Goal: Transaction & Acquisition: Obtain resource

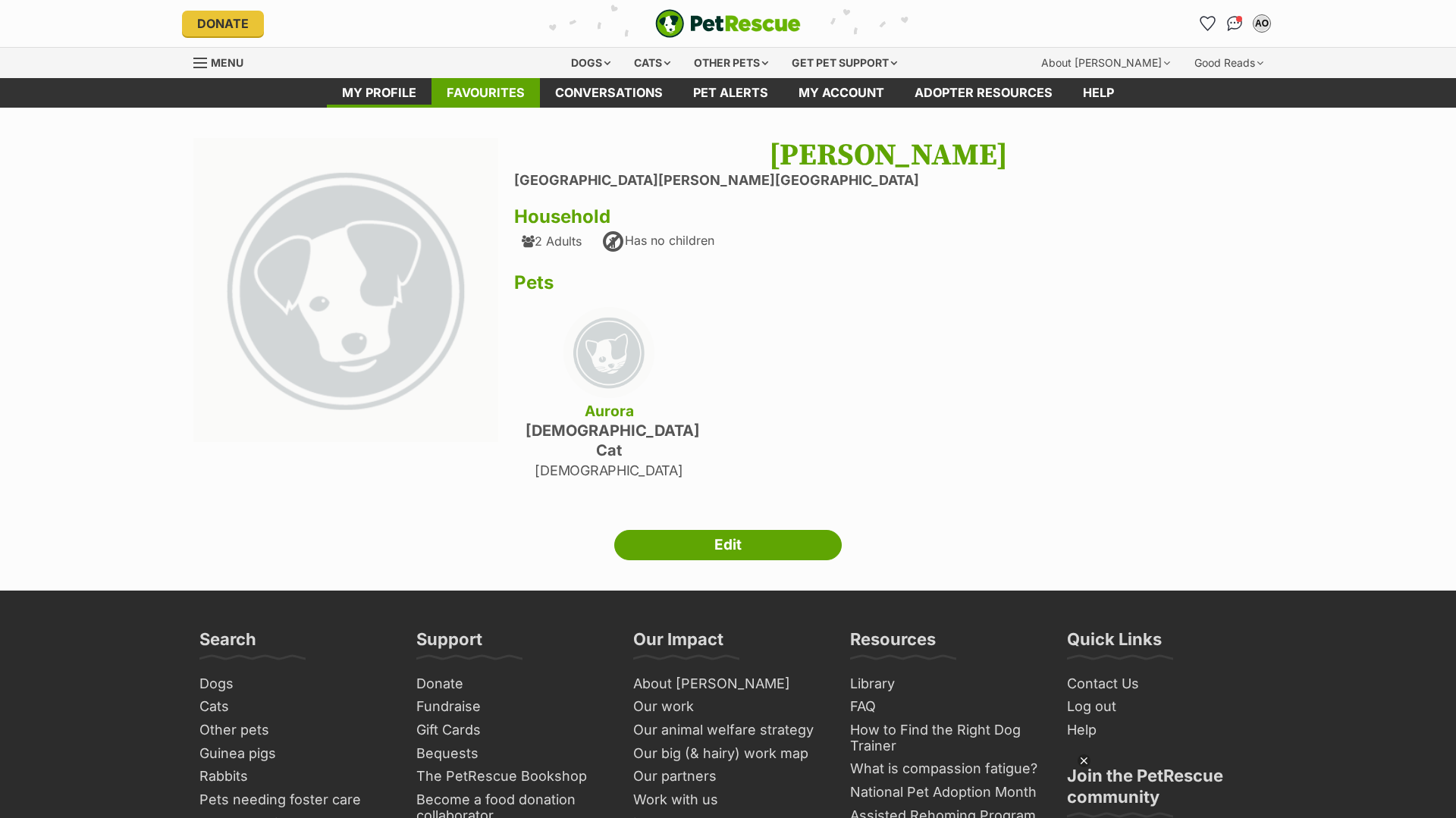
click at [507, 88] on link "Favourites" at bounding box center [485, 93] width 108 height 30
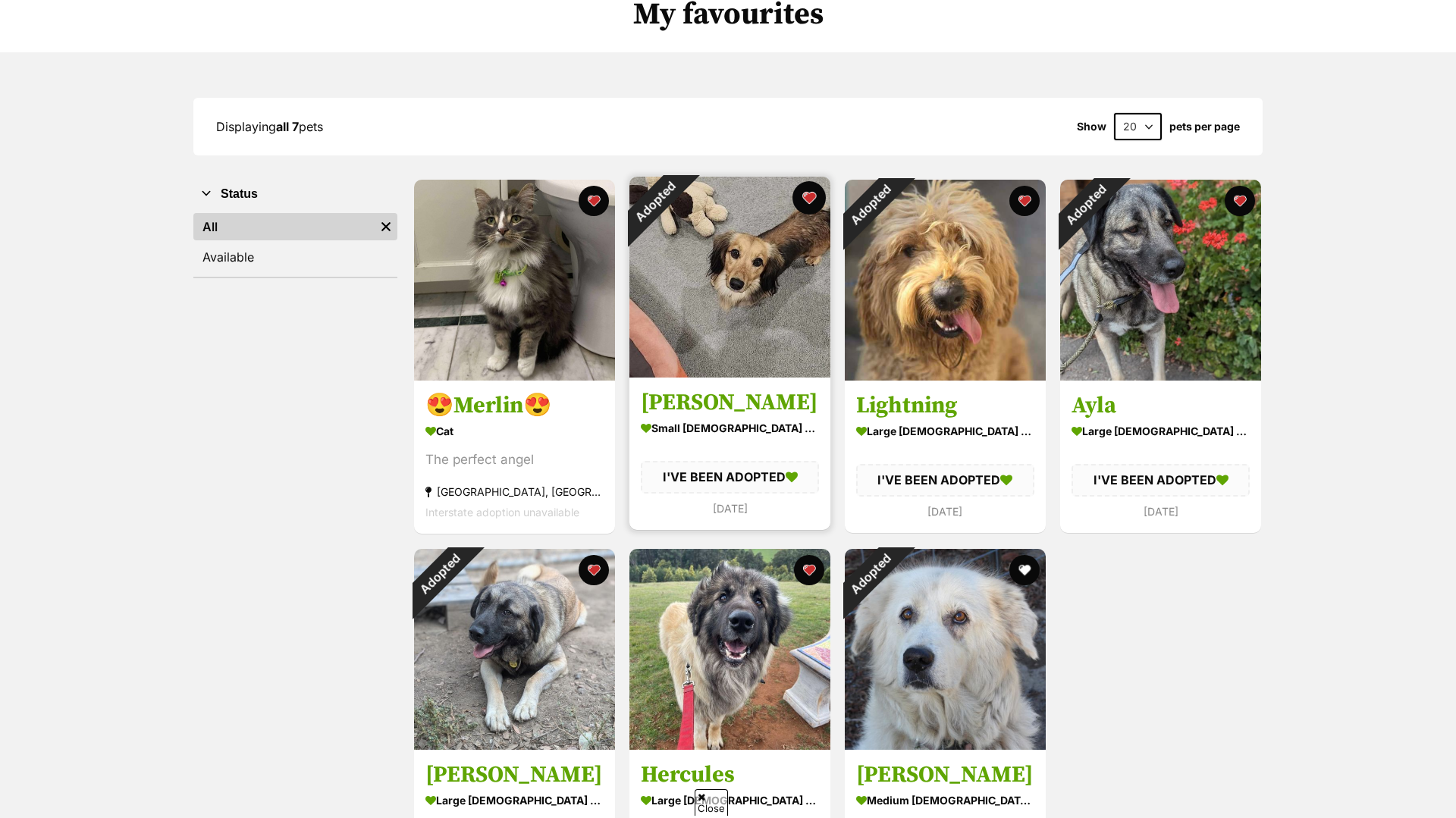
click at [807, 193] on button "favourite" at bounding box center [809, 198] width 33 height 33
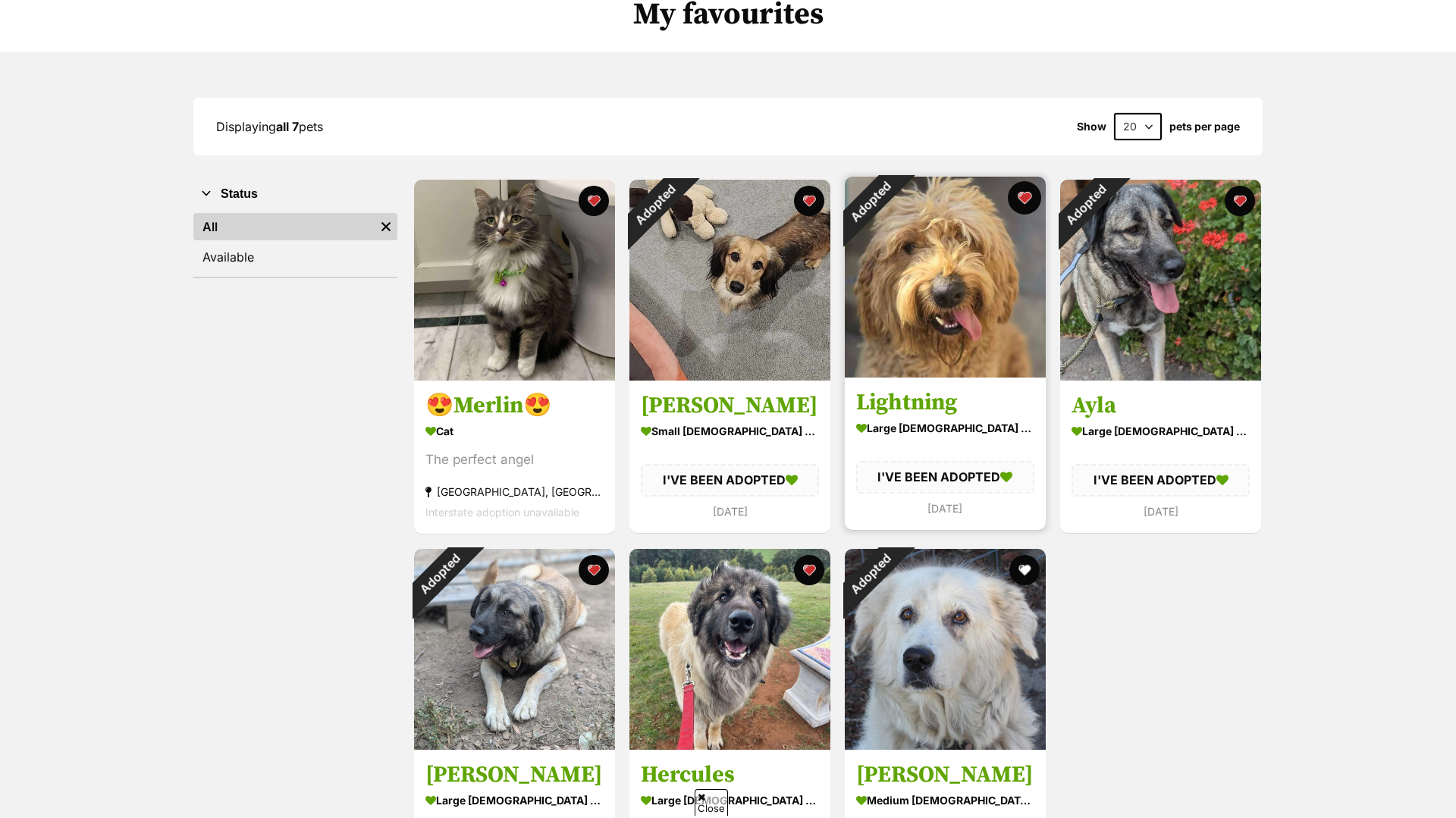
click at [1029, 196] on button "favourite" at bounding box center [1025, 198] width 33 height 33
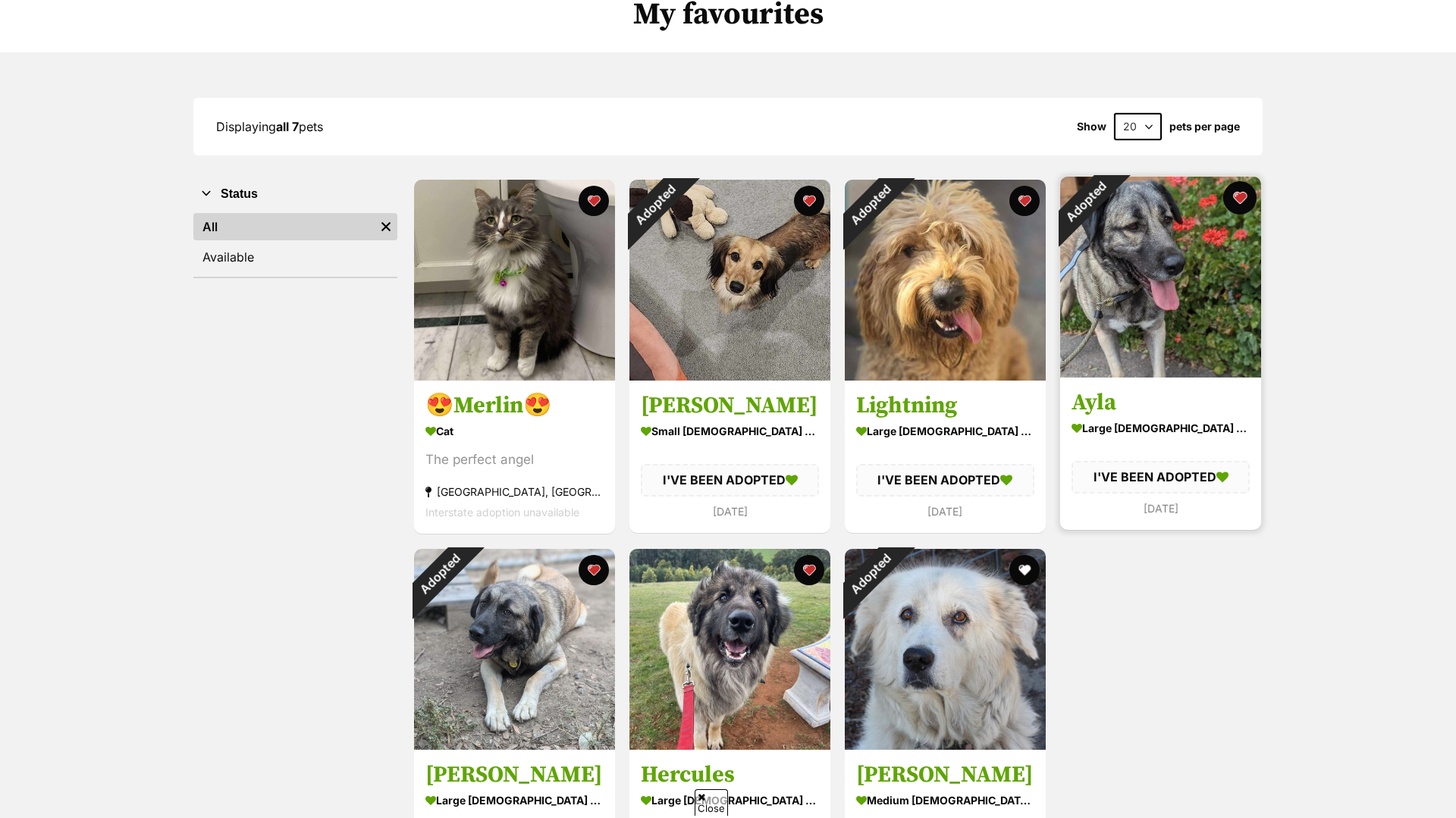
click at [1239, 204] on button "favourite" at bounding box center [1240, 198] width 33 height 33
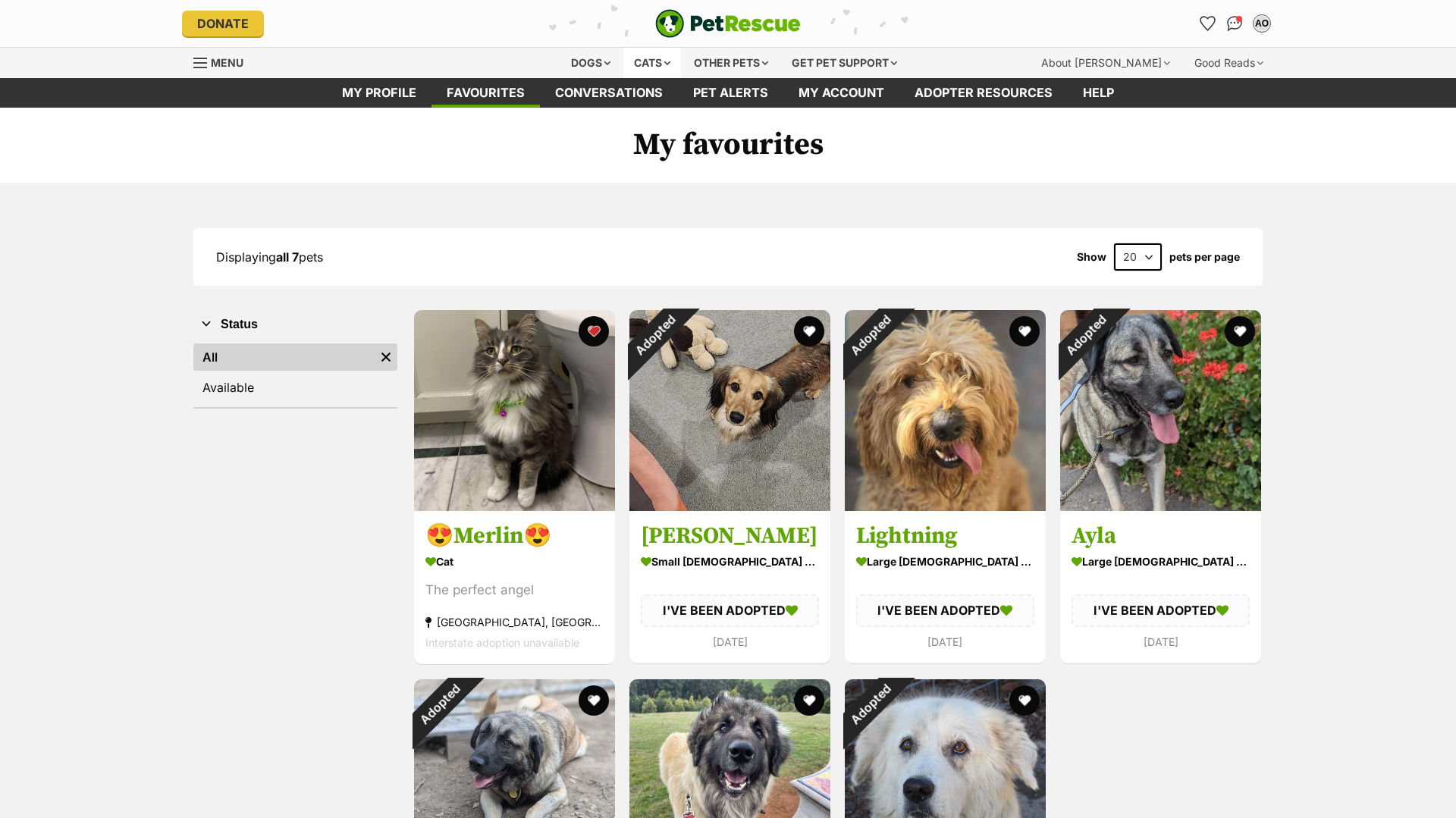
click at [640, 64] on div "Cats" at bounding box center [652, 63] width 58 height 31
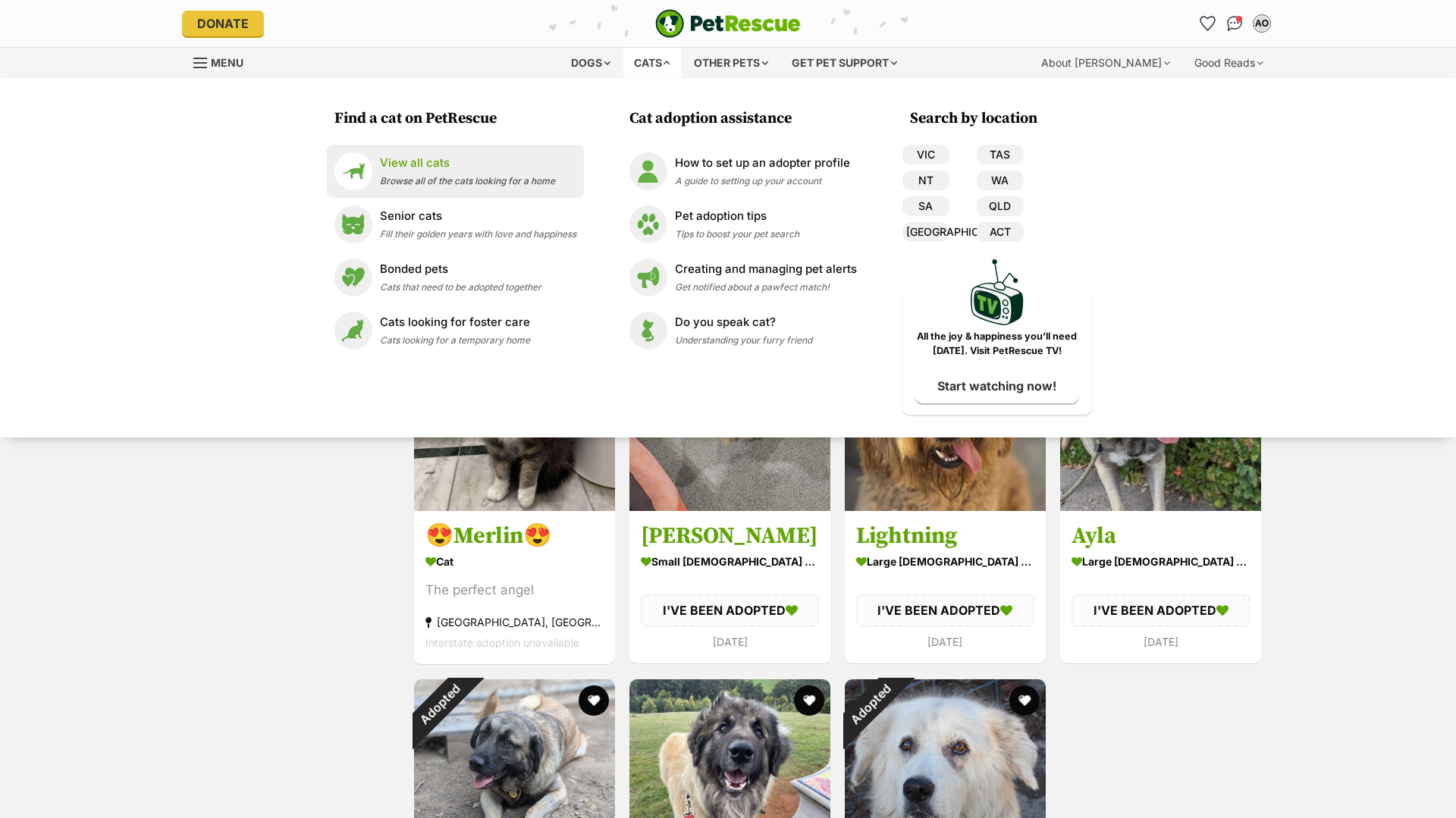
click at [517, 176] on span "Browse all of the cats looking for a home" at bounding box center [468, 181] width 175 height 12
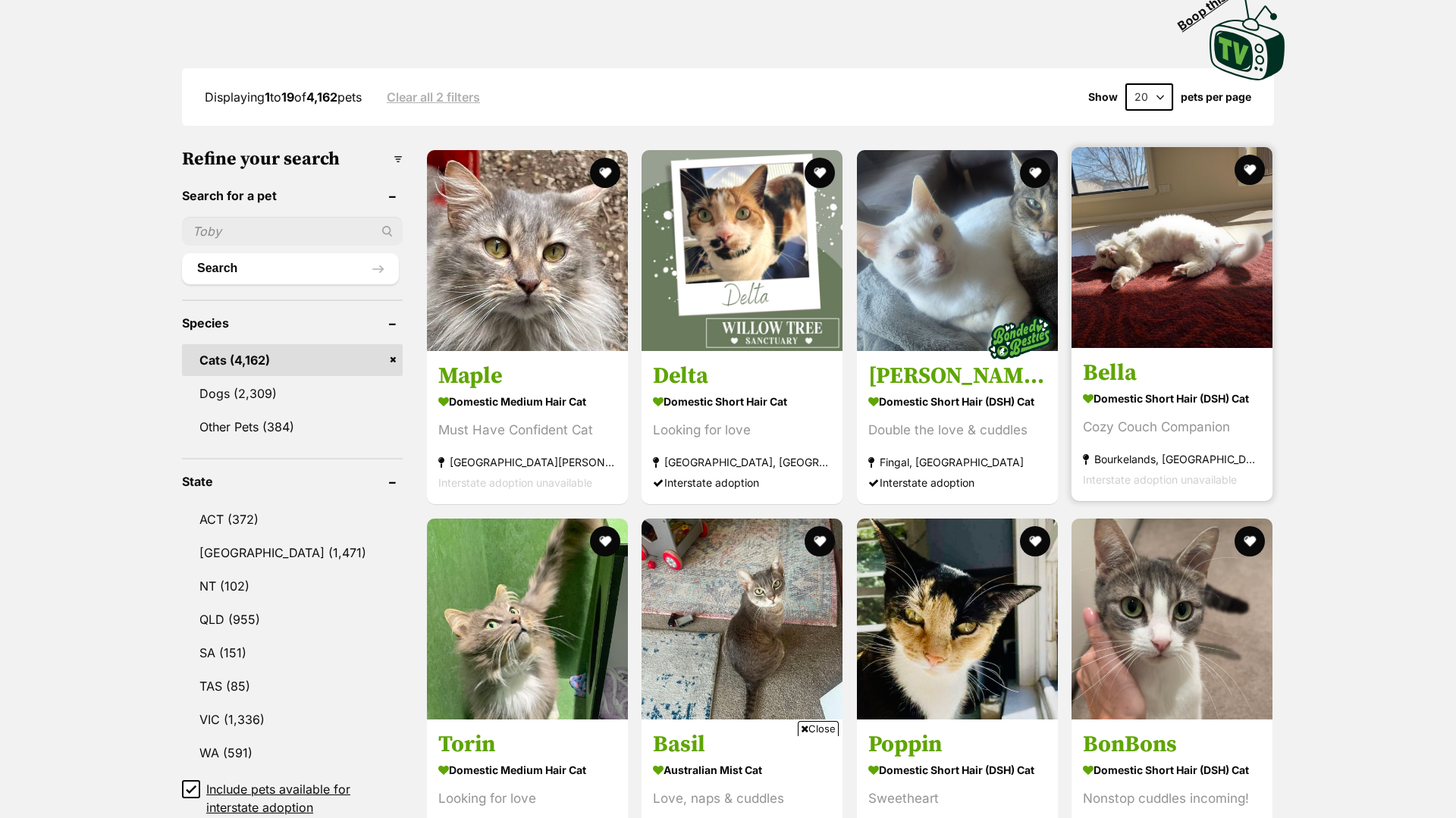
click at [1149, 461] on strong "Bourkelands, NSW" at bounding box center [1171, 459] width 178 height 21
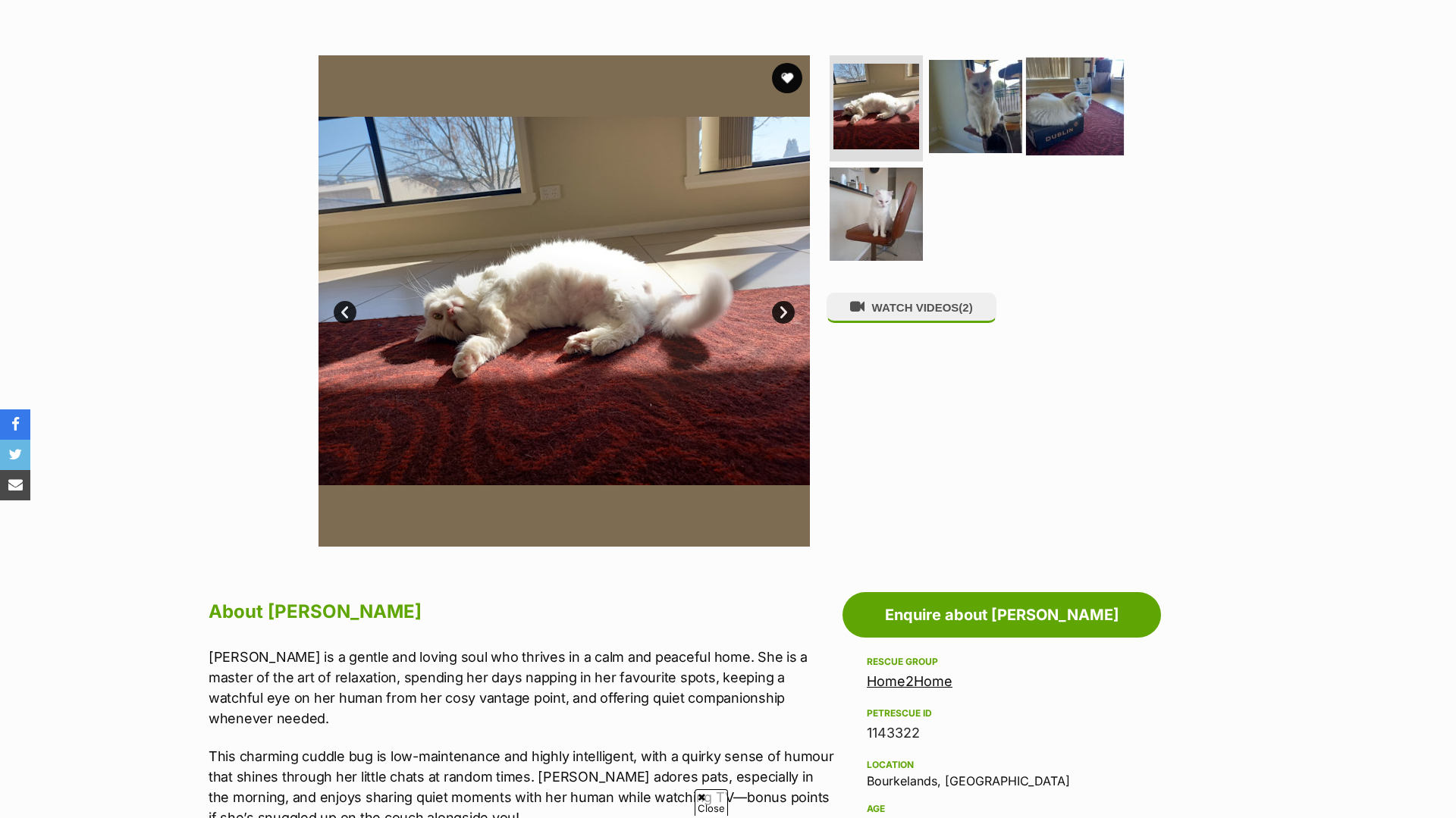
click at [1039, 124] on img at bounding box center [1074, 106] width 97 height 97
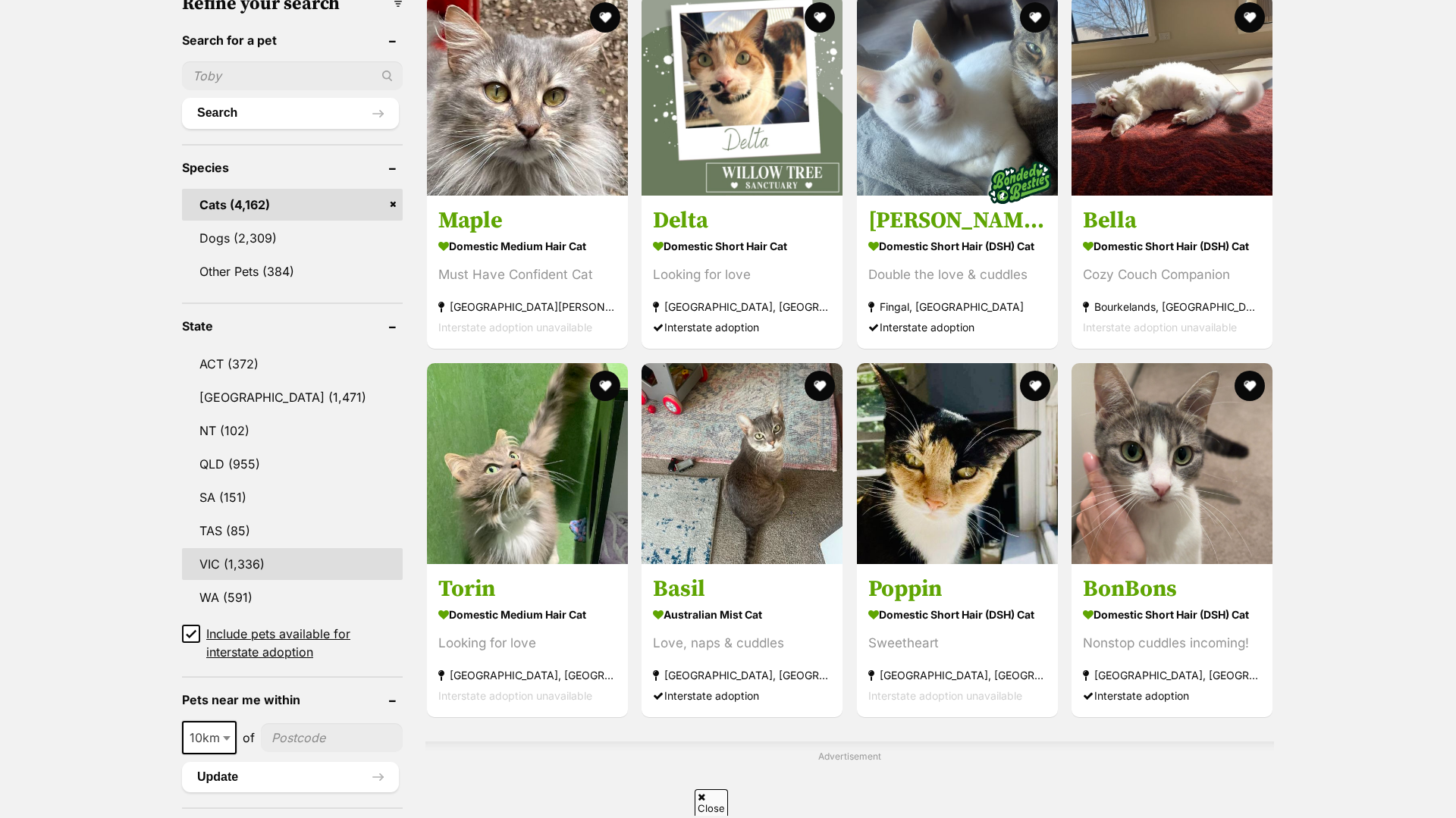
click at [294, 566] on link "VIC (1,336)" at bounding box center [292, 564] width 221 height 31
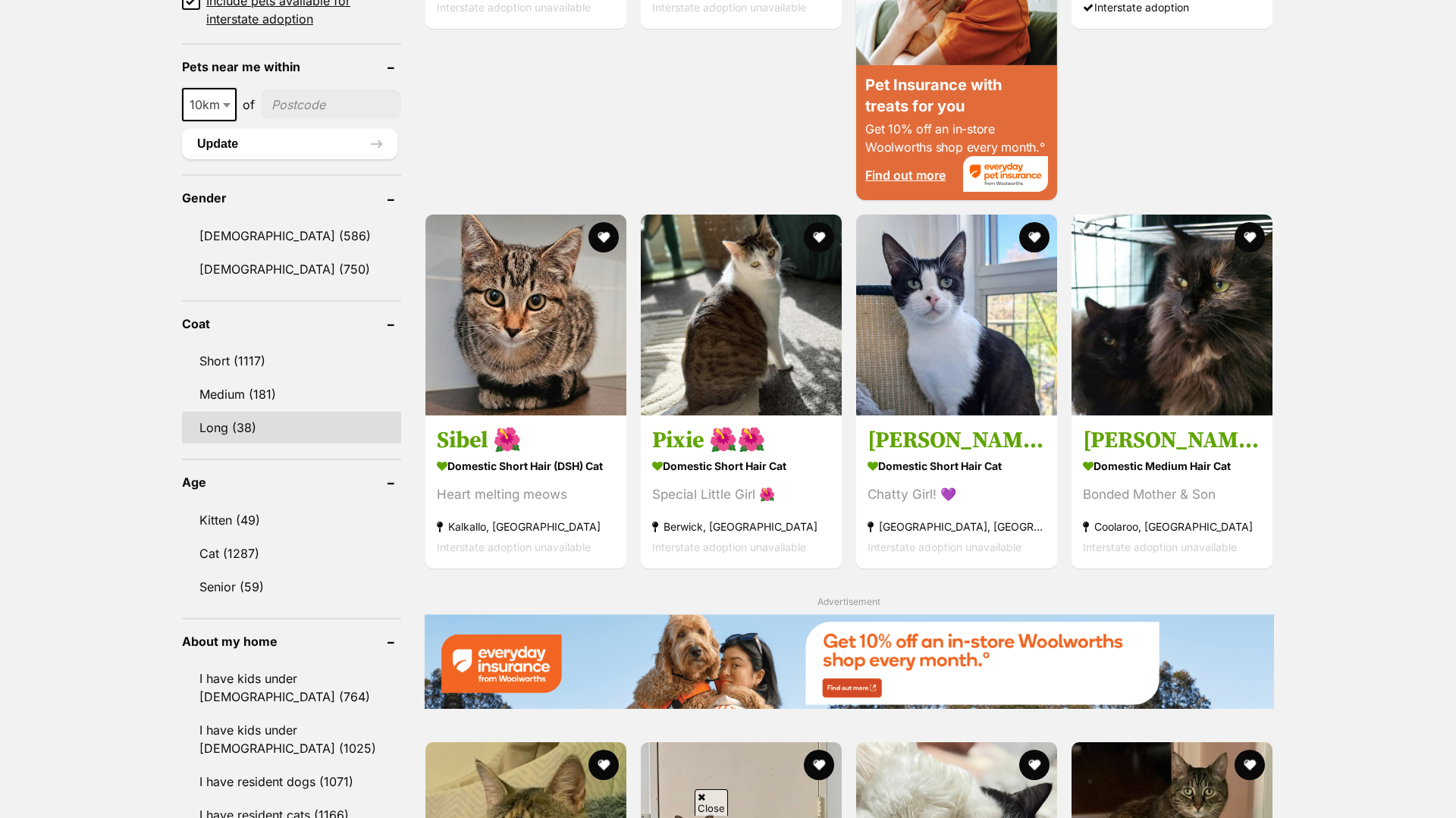
scroll to position [1140, 0]
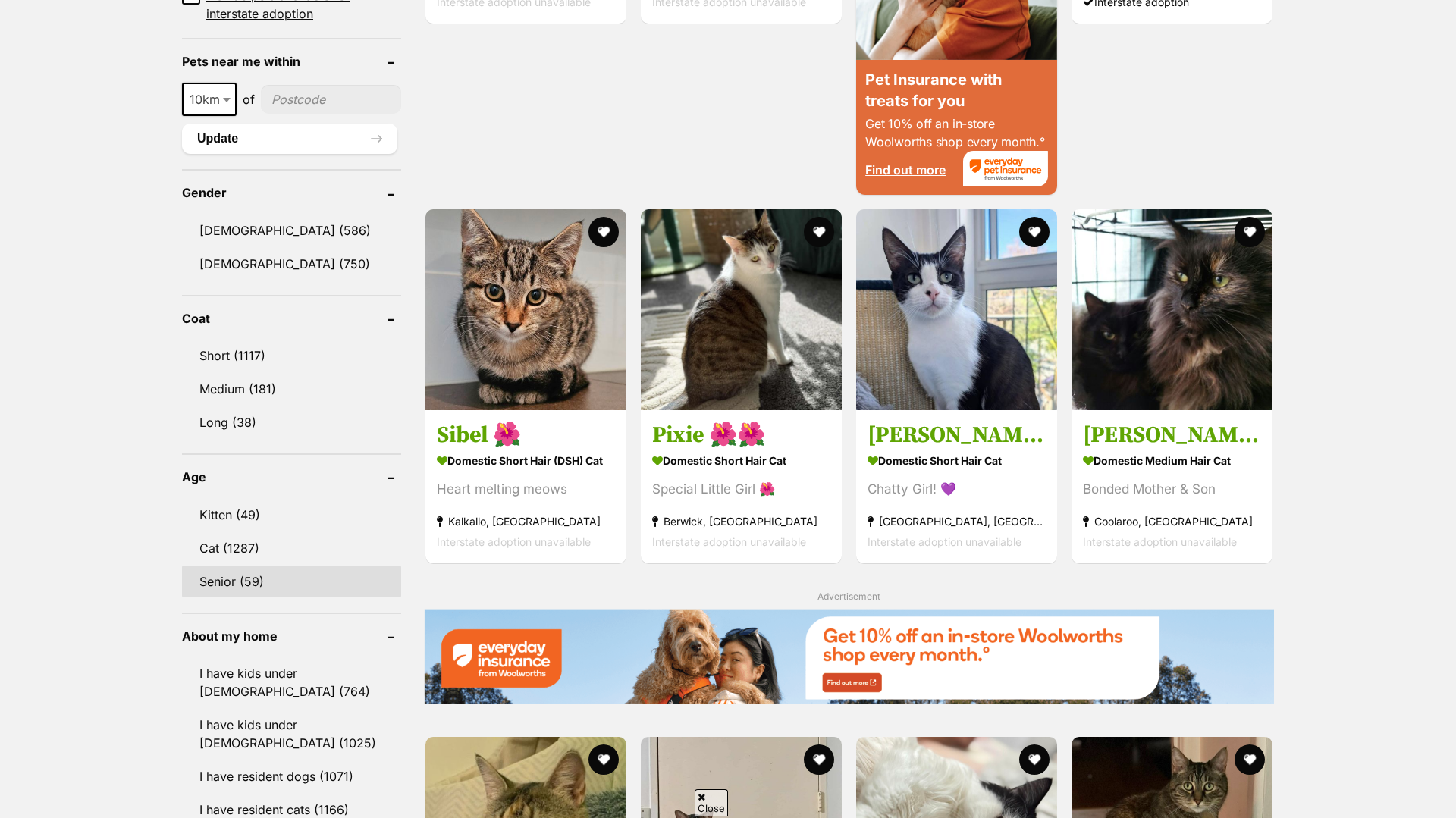
click at [303, 573] on link "Senior (59)" at bounding box center [291, 582] width 220 height 31
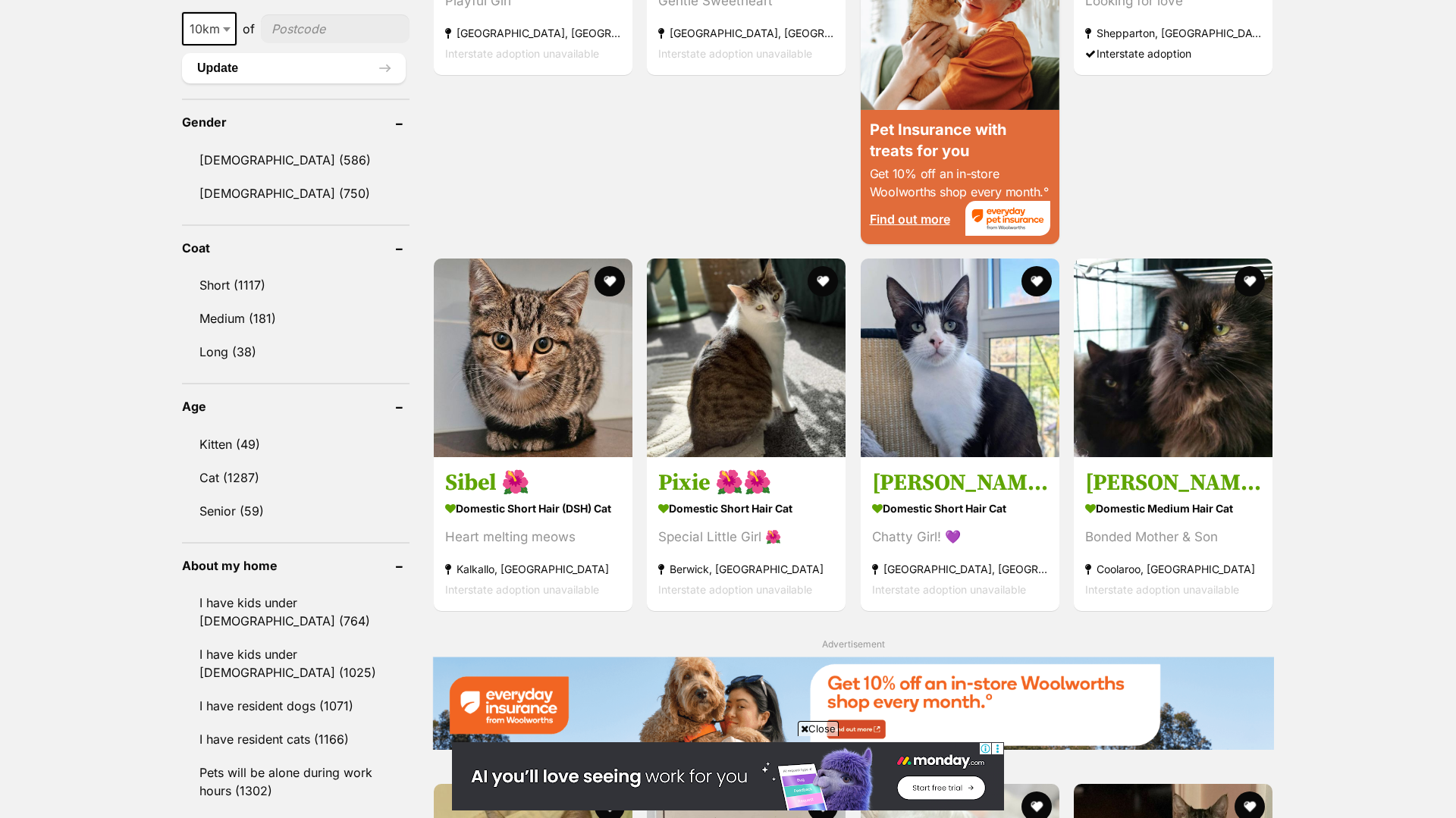
scroll to position [1230, 0]
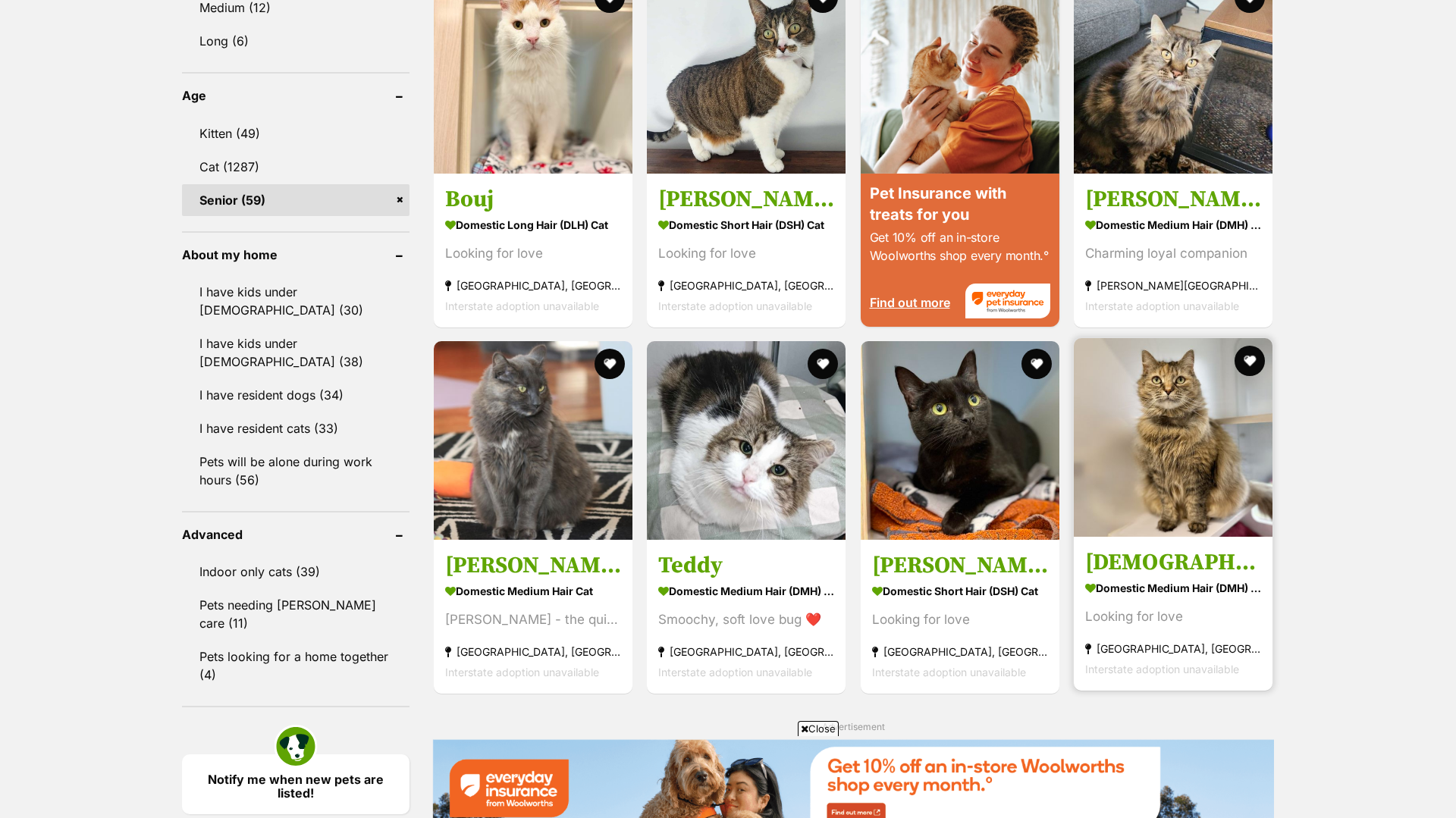
scroll to position [1522, 0]
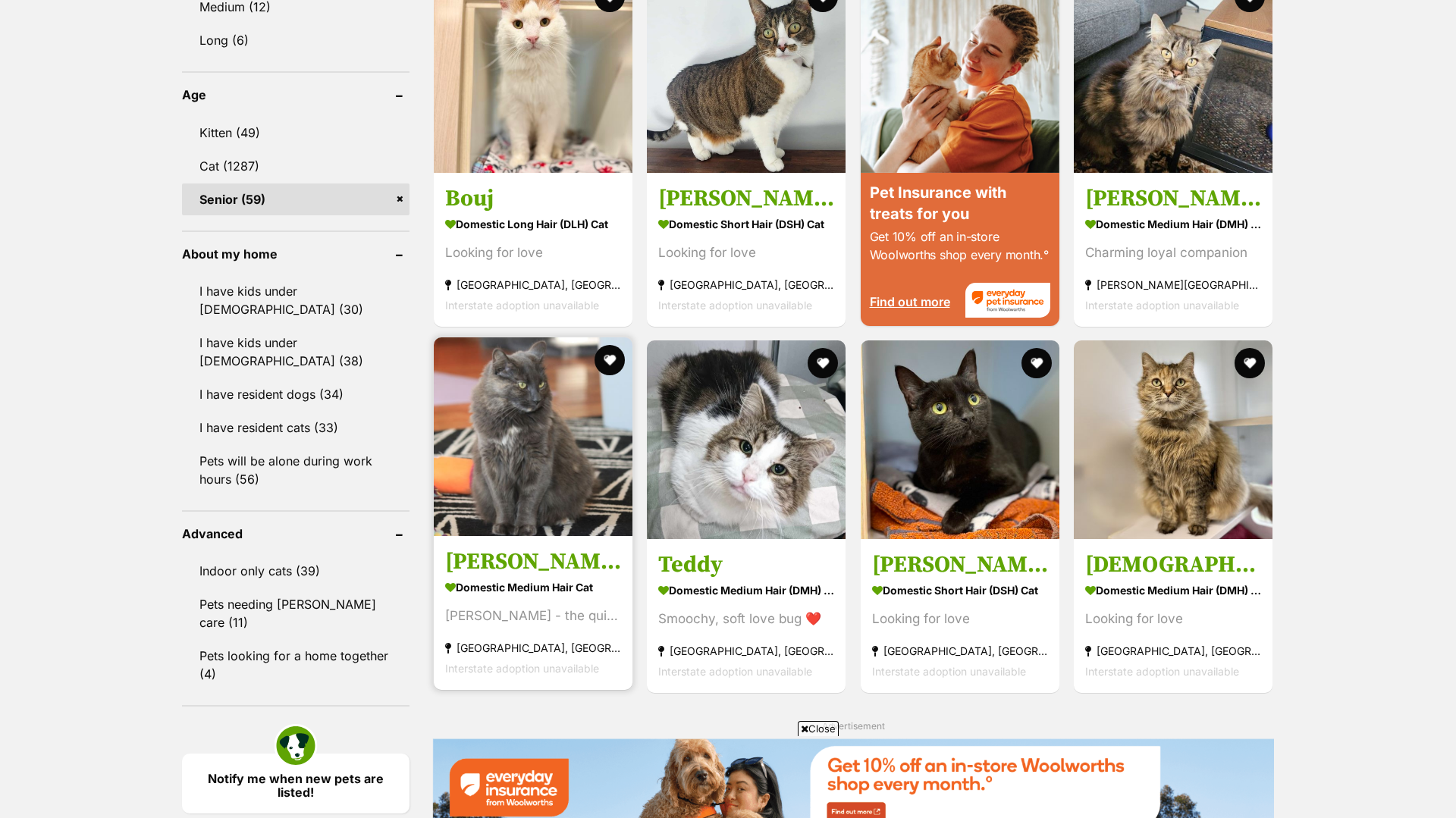
click at [556, 524] on img at bounding box center [534, 437] width 199 height 199
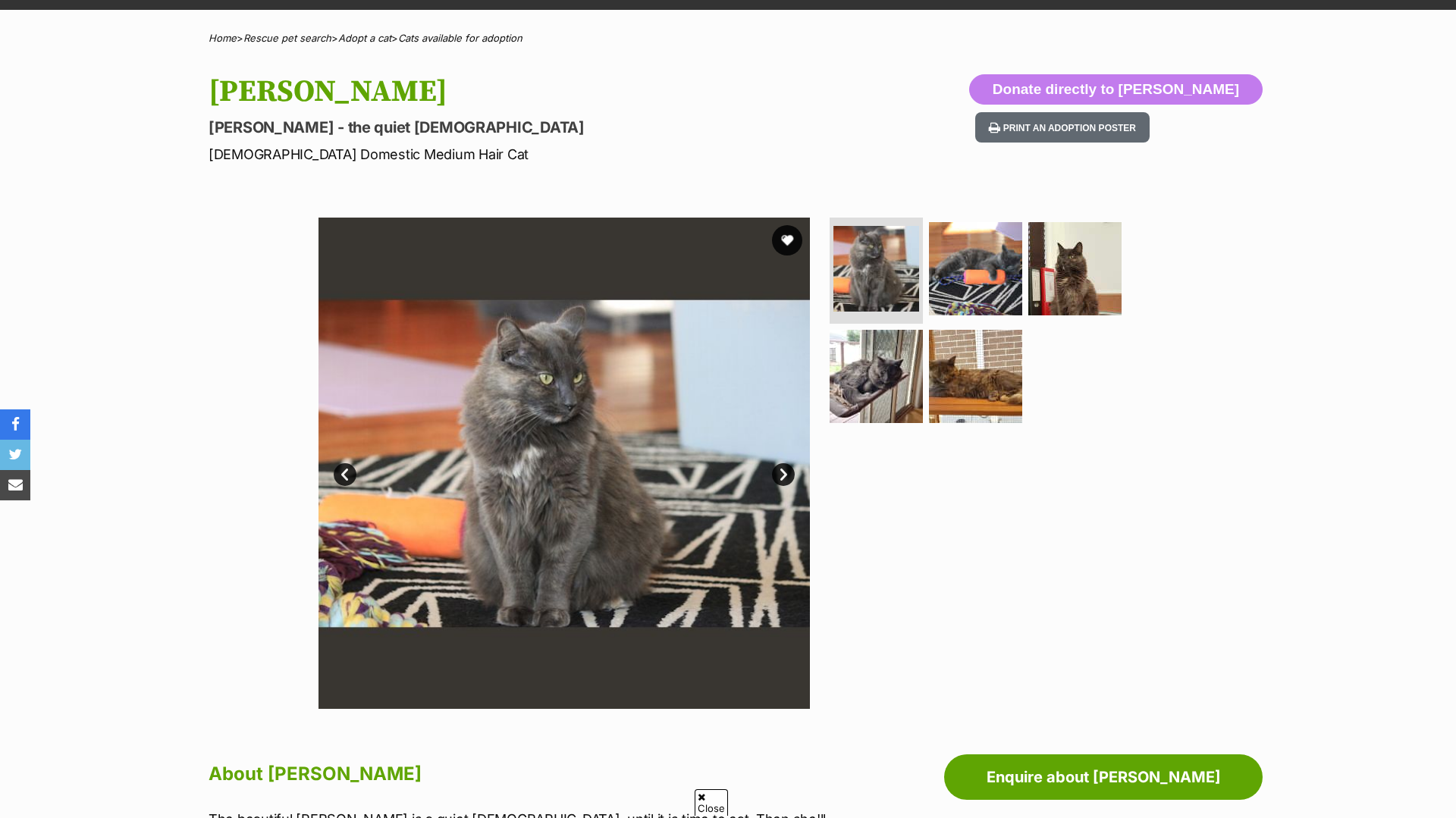
scroll to position [38, 0]
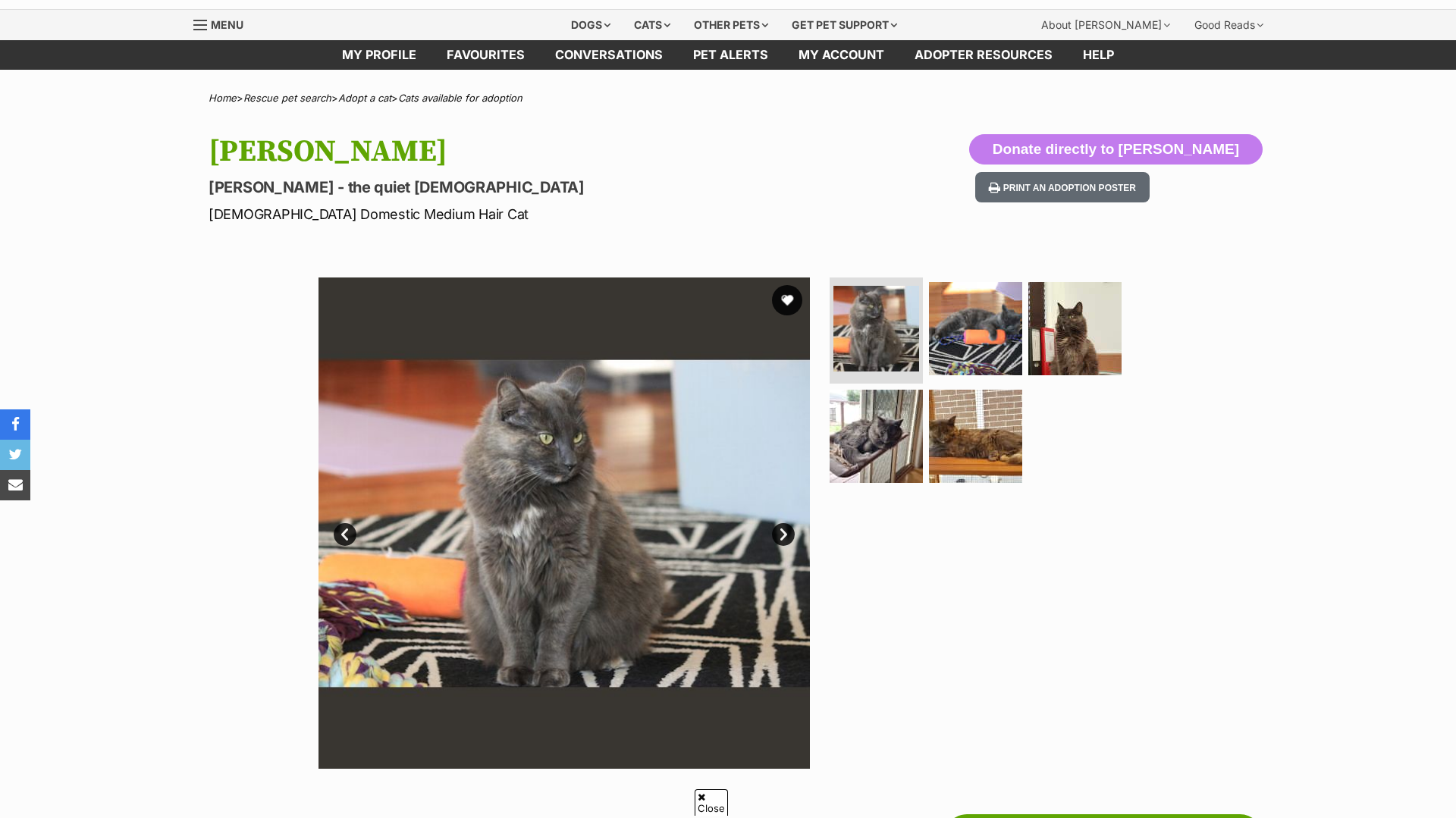
click at [779, 536] on link "Next" at bounding box center [783, 535] width 23 height 23
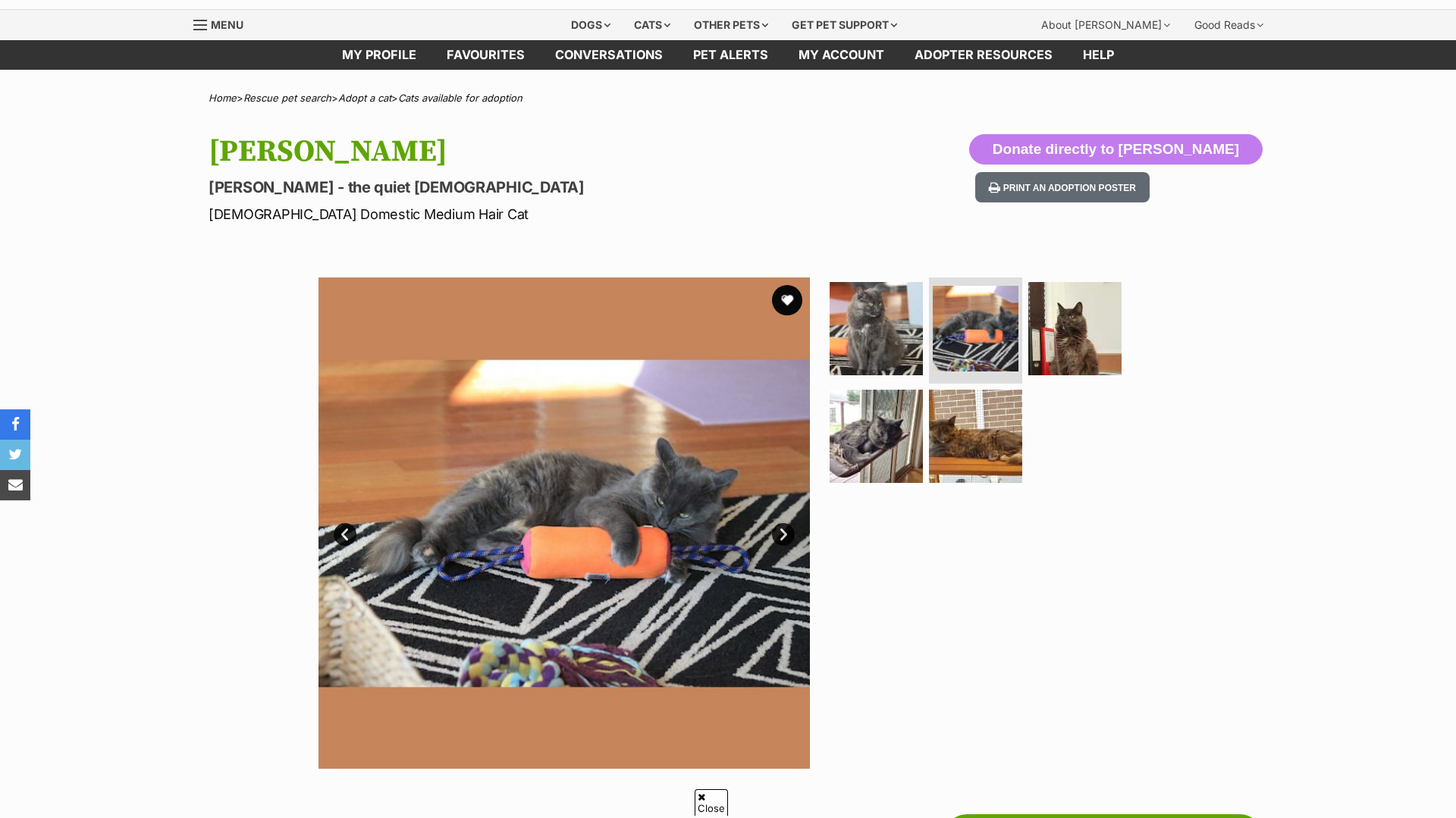
click at [779, 536] on link "Next" at bounding box center [783, 535] width 23 height 23
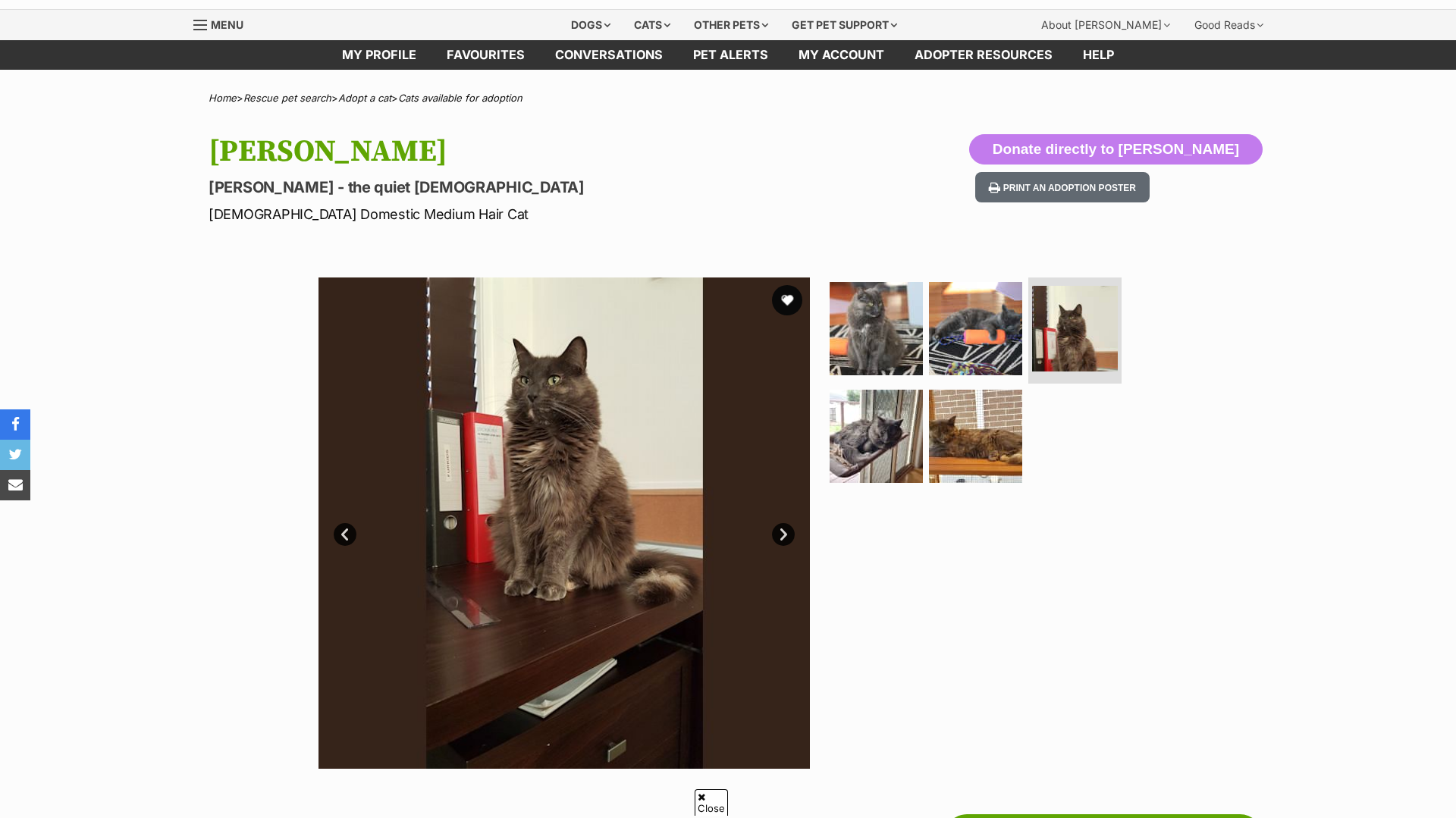
scroll to position [0, 0]
click at [779, 535] on link "Next" at bounding box center [783, 535] width 23 height 23
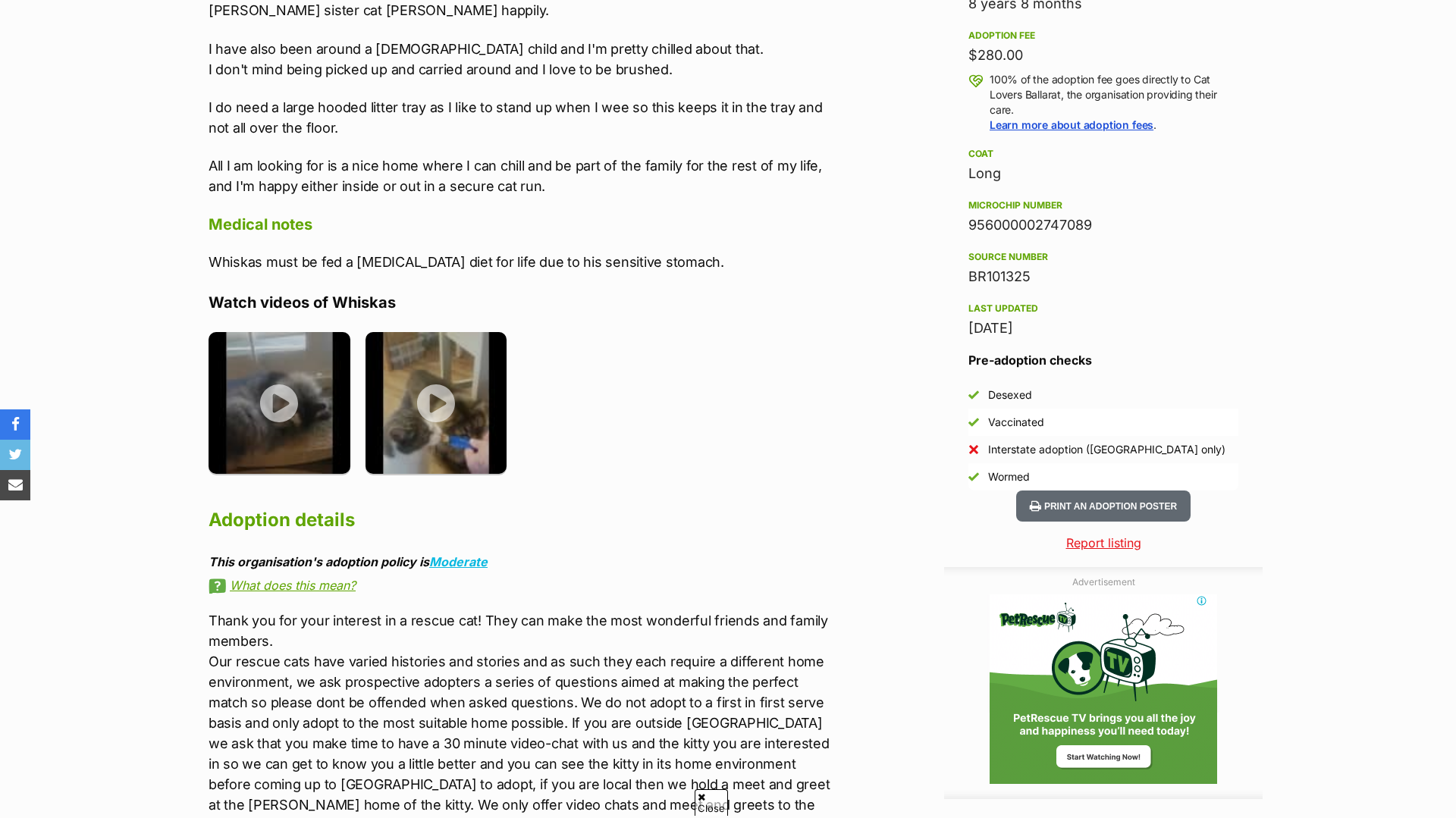
scroll to position [690, 0]
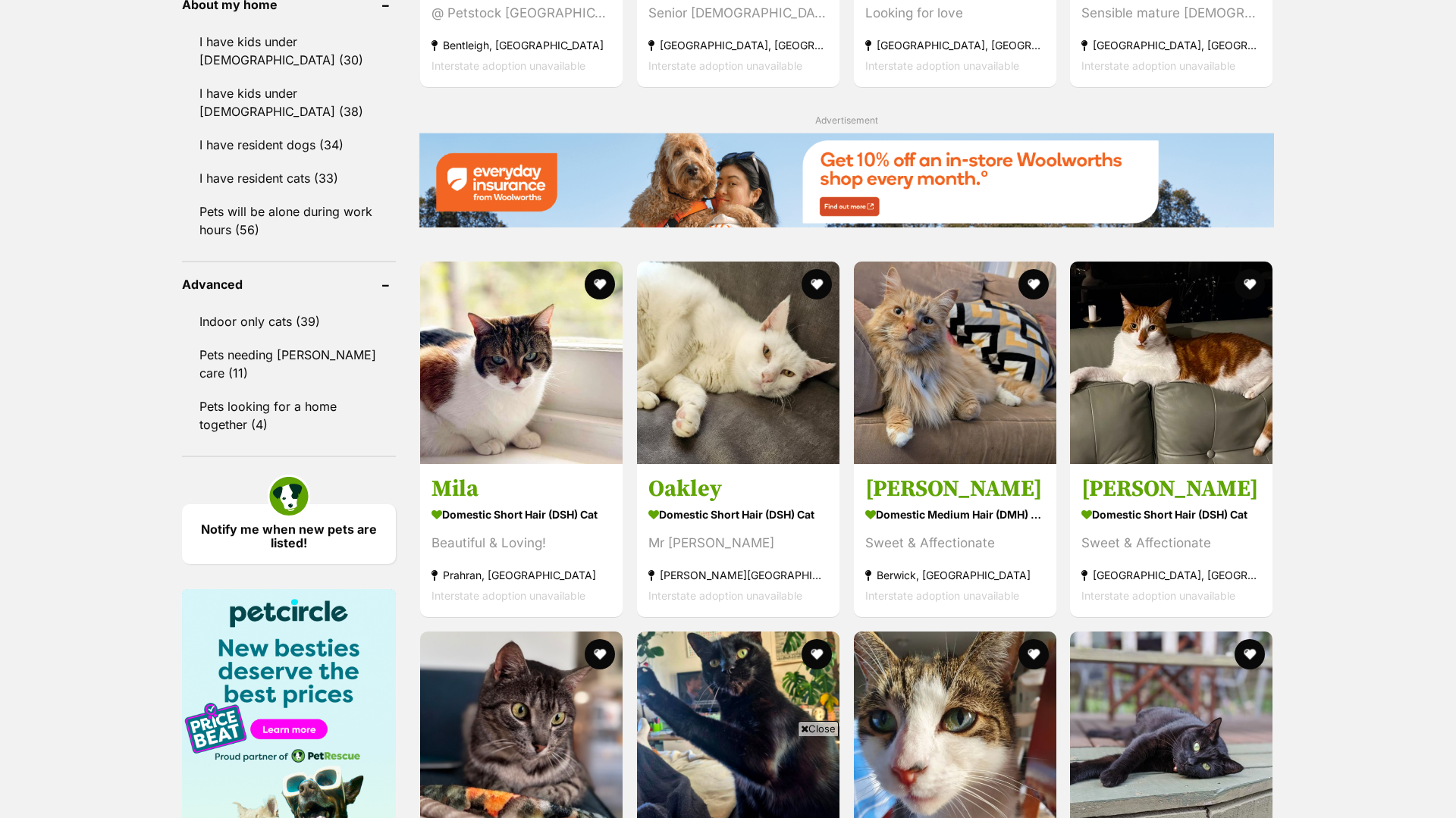
scroll to position [1771, 0]
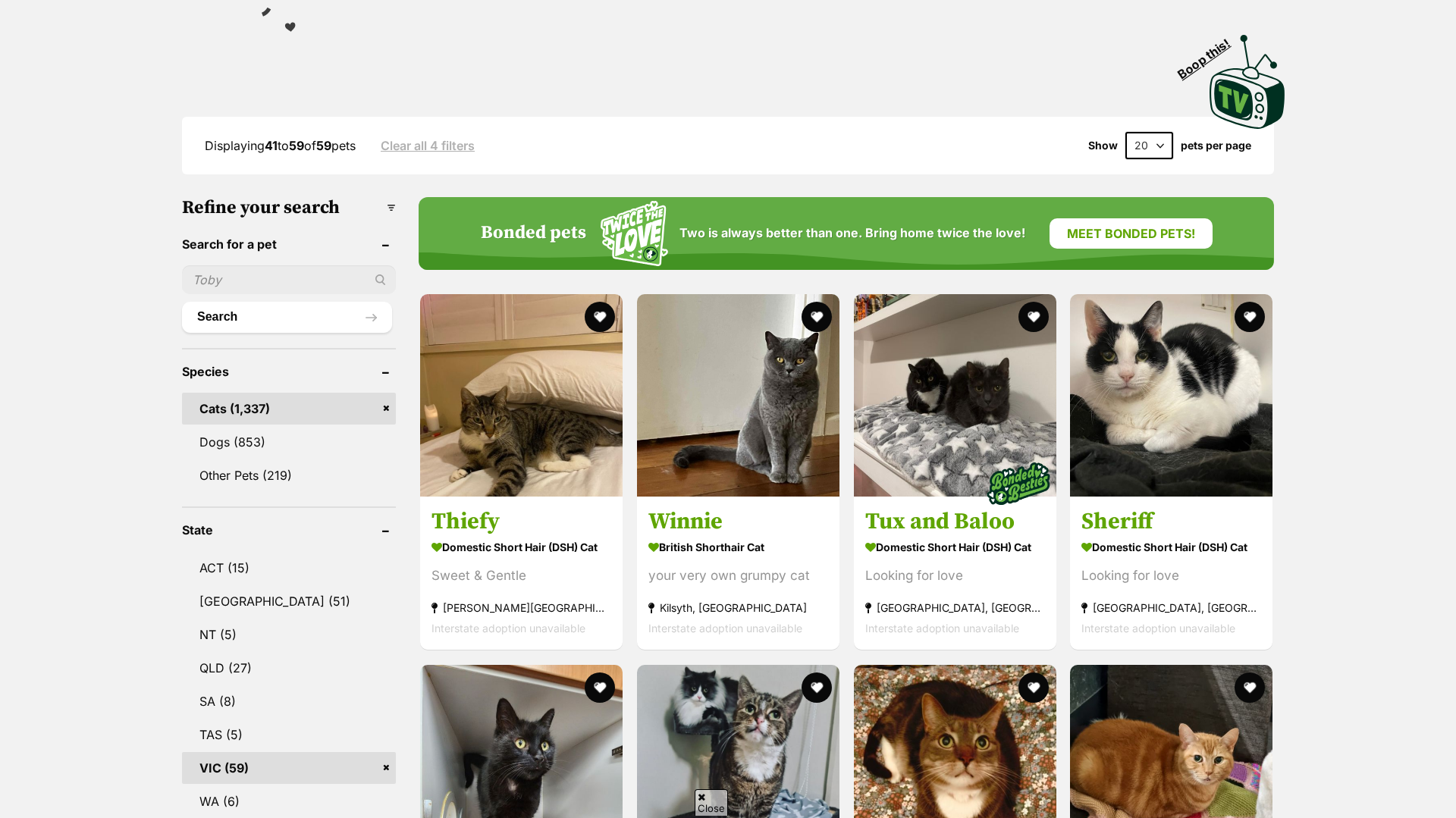
scroll to position [295, 0]
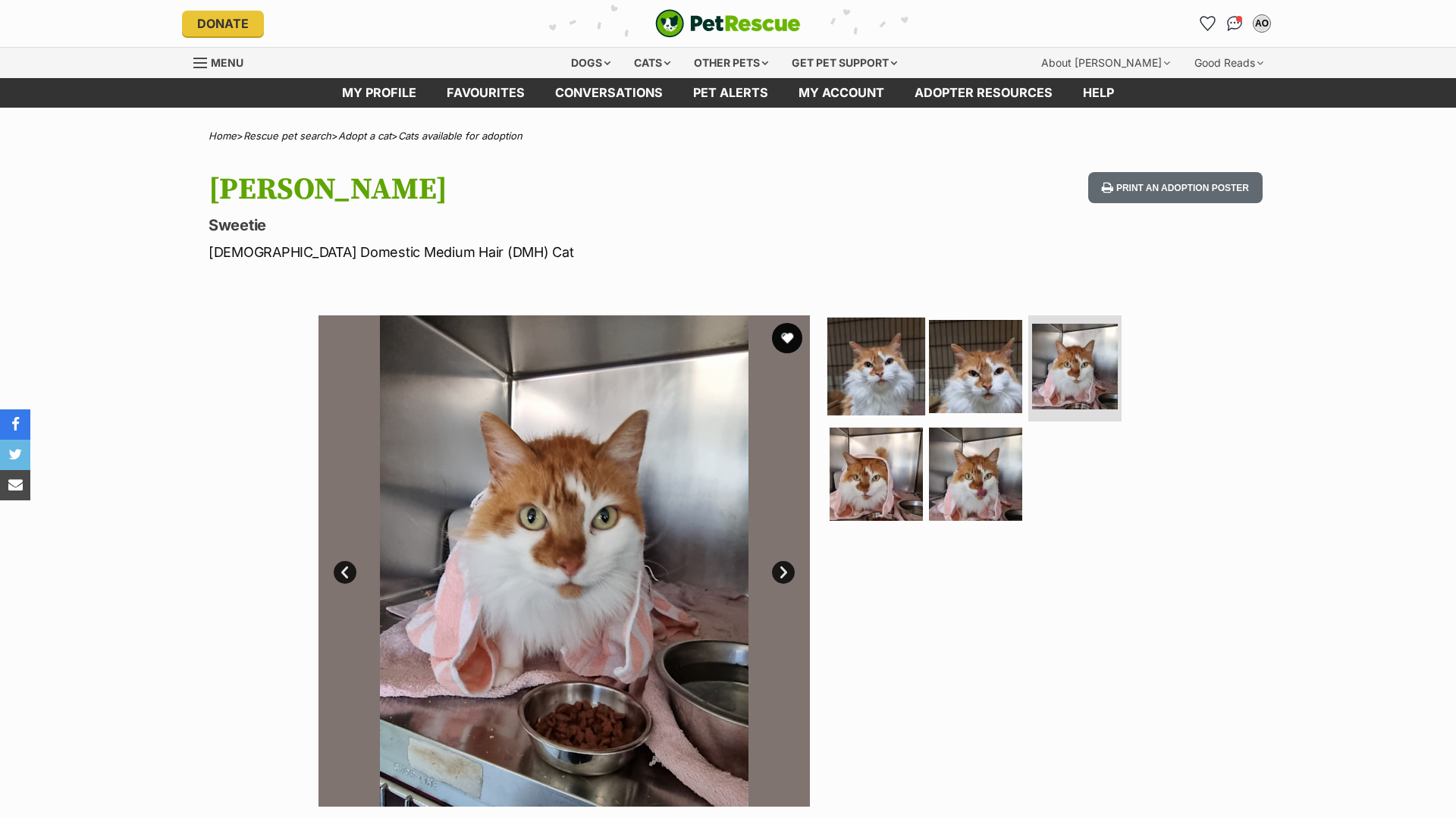
click at [890, 368] on img at bounding box center [875, 366] width 97 height 97
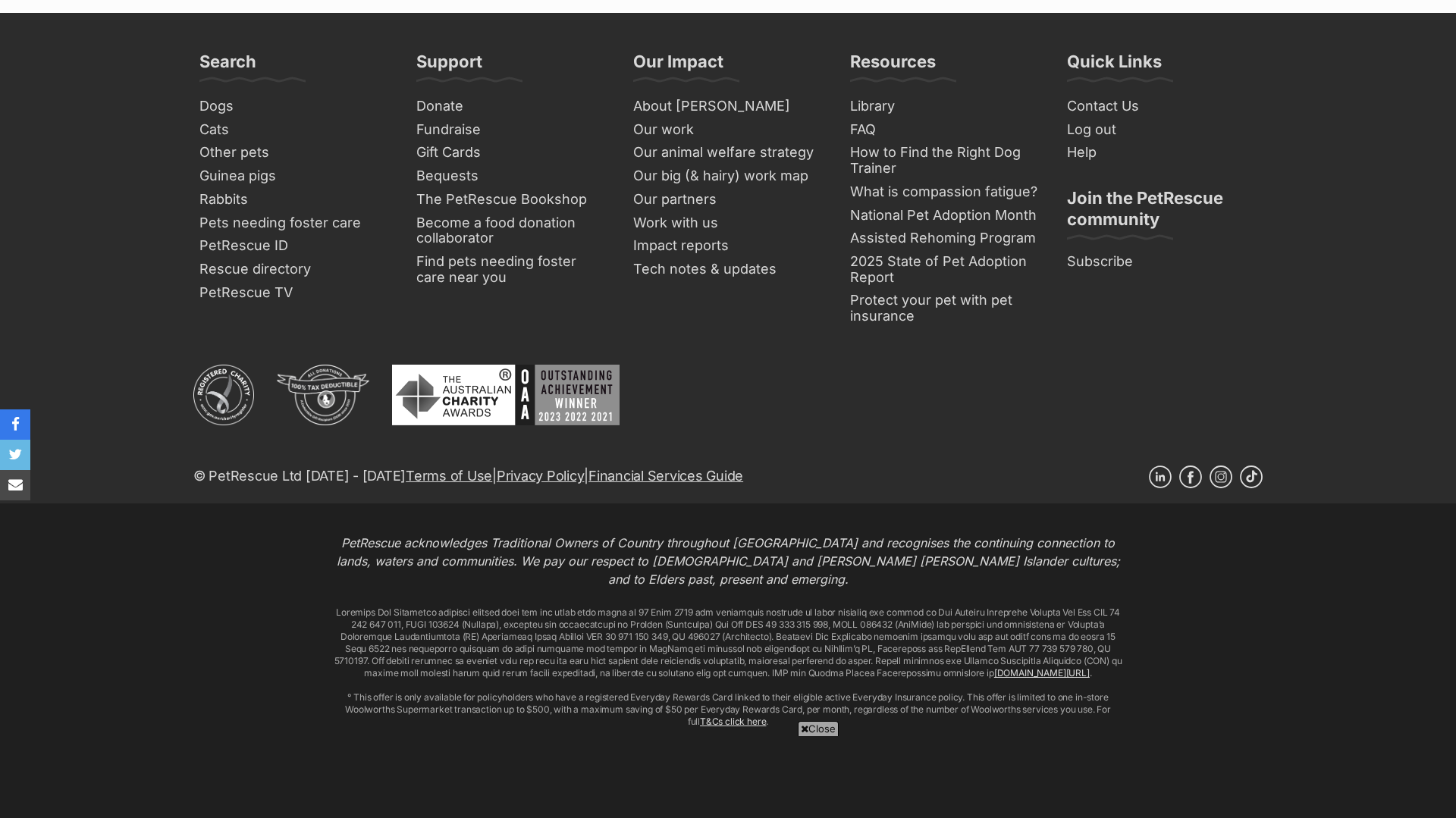
scroll to position [1469, 0]
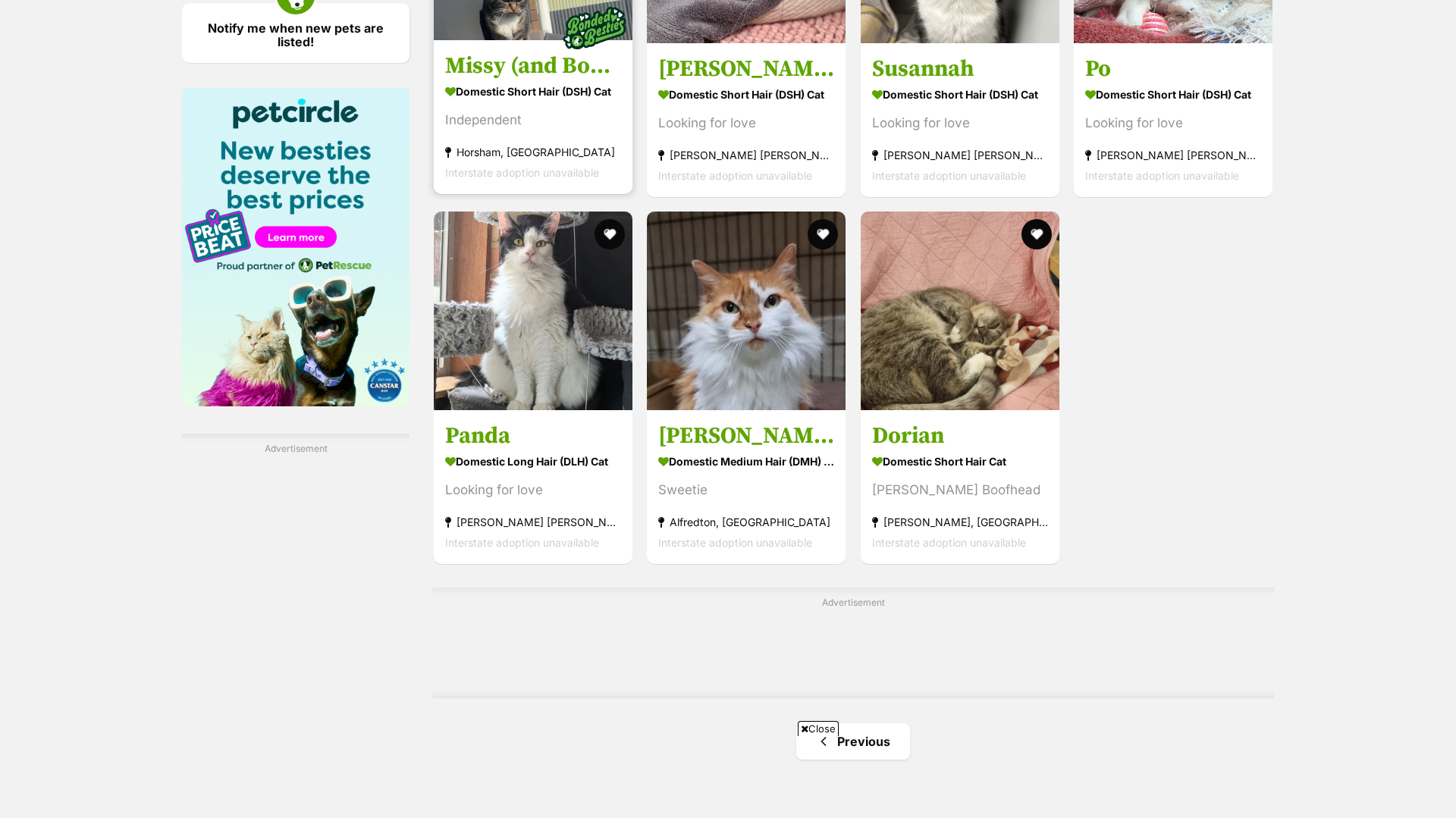
scroll to position [2271, 0]
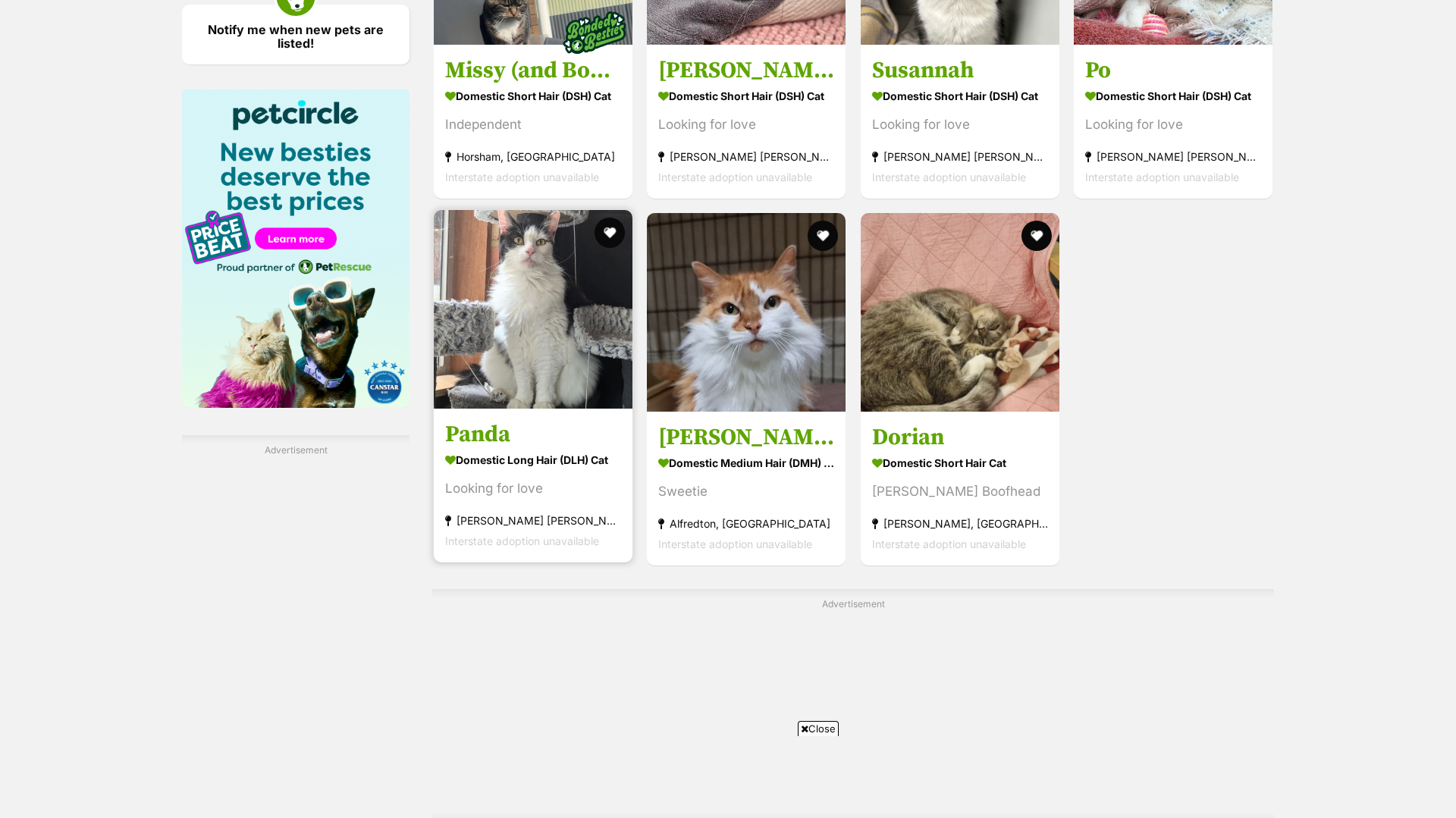
click at [566, 481] on div "Looking for love" at bounding box center [533, 487] width 176 height 21
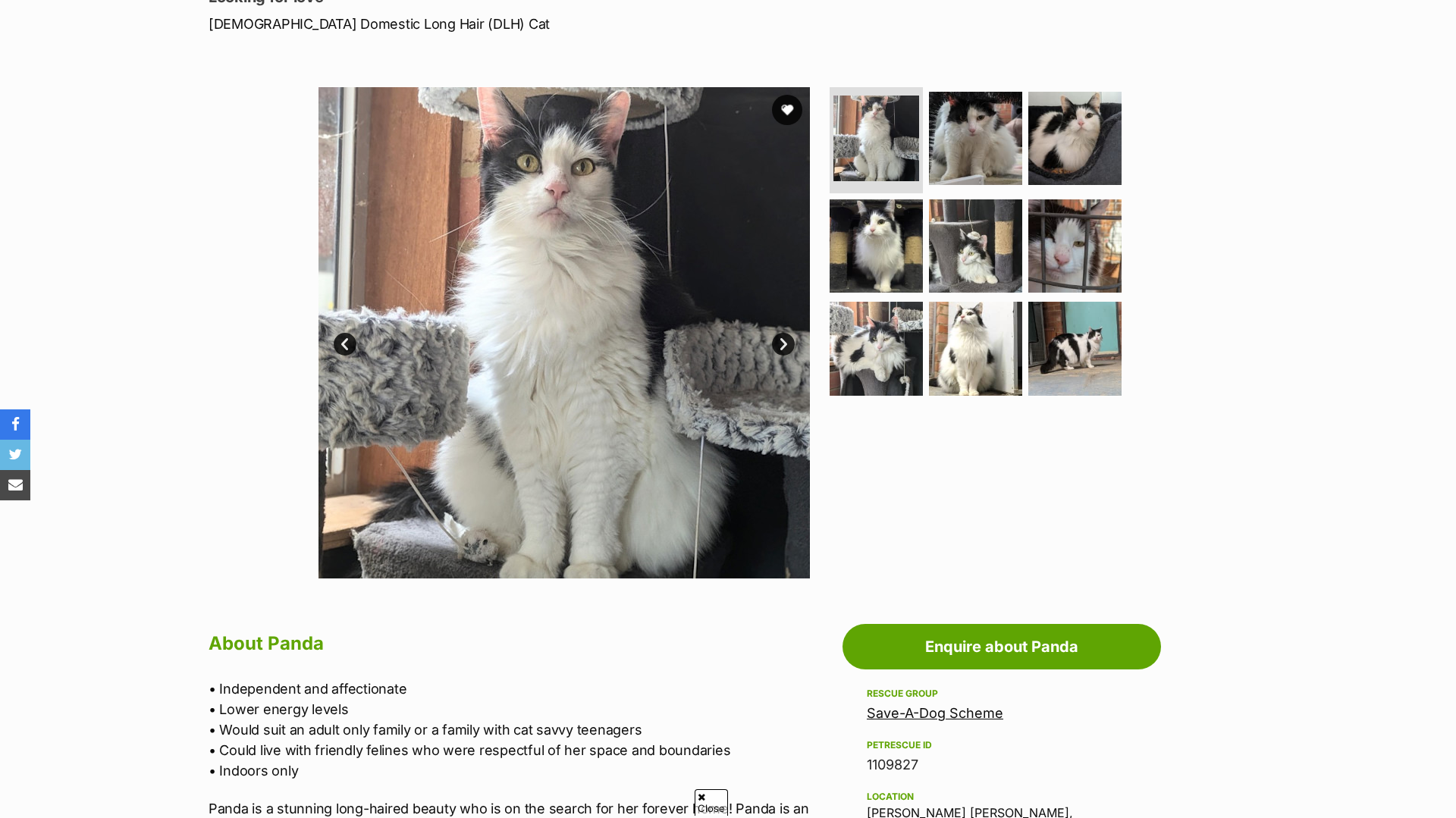
scroll to position [135, 0]
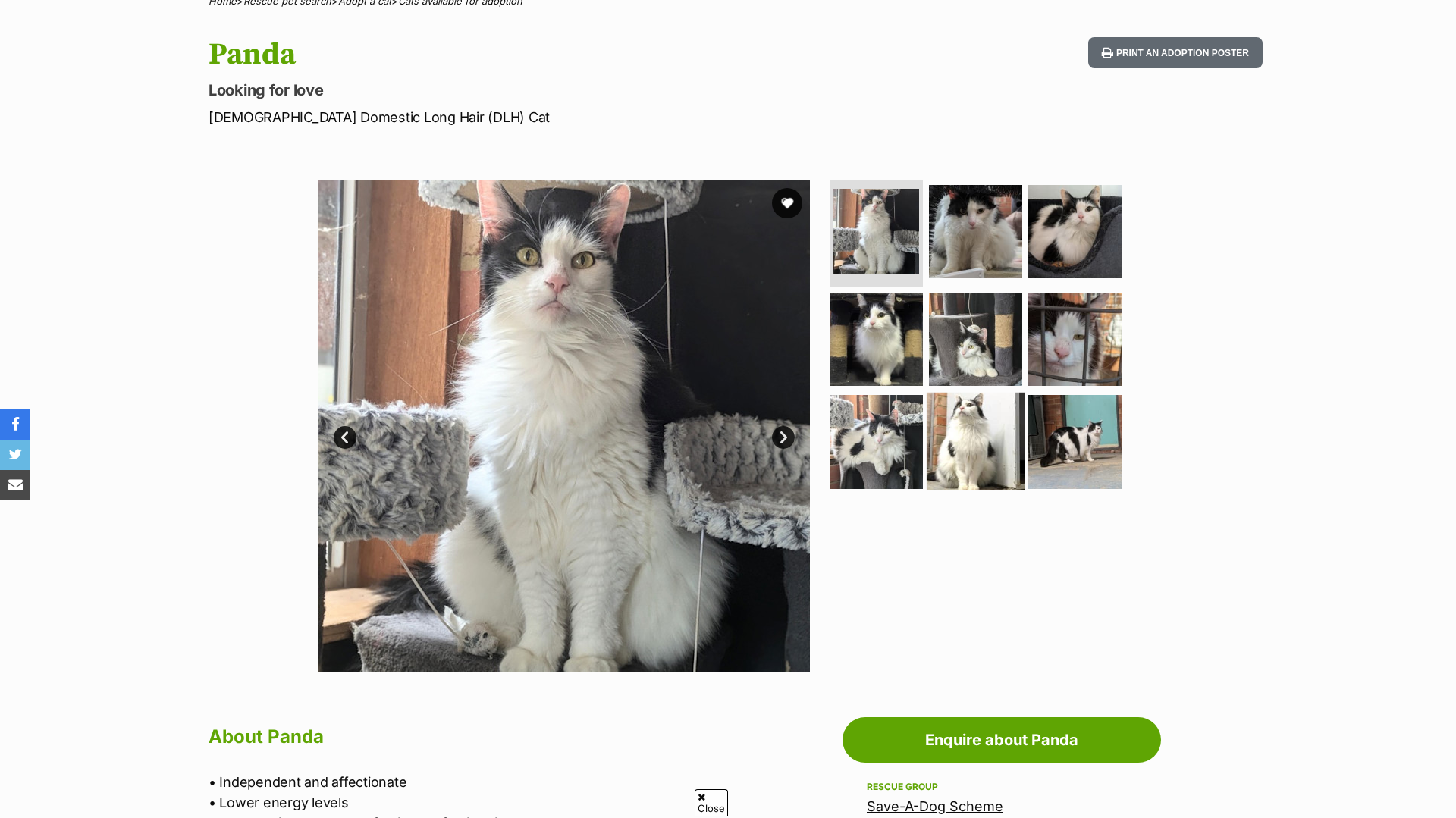
click at [937, 408] on img at bounding box center [975, 441] width 97 height 97
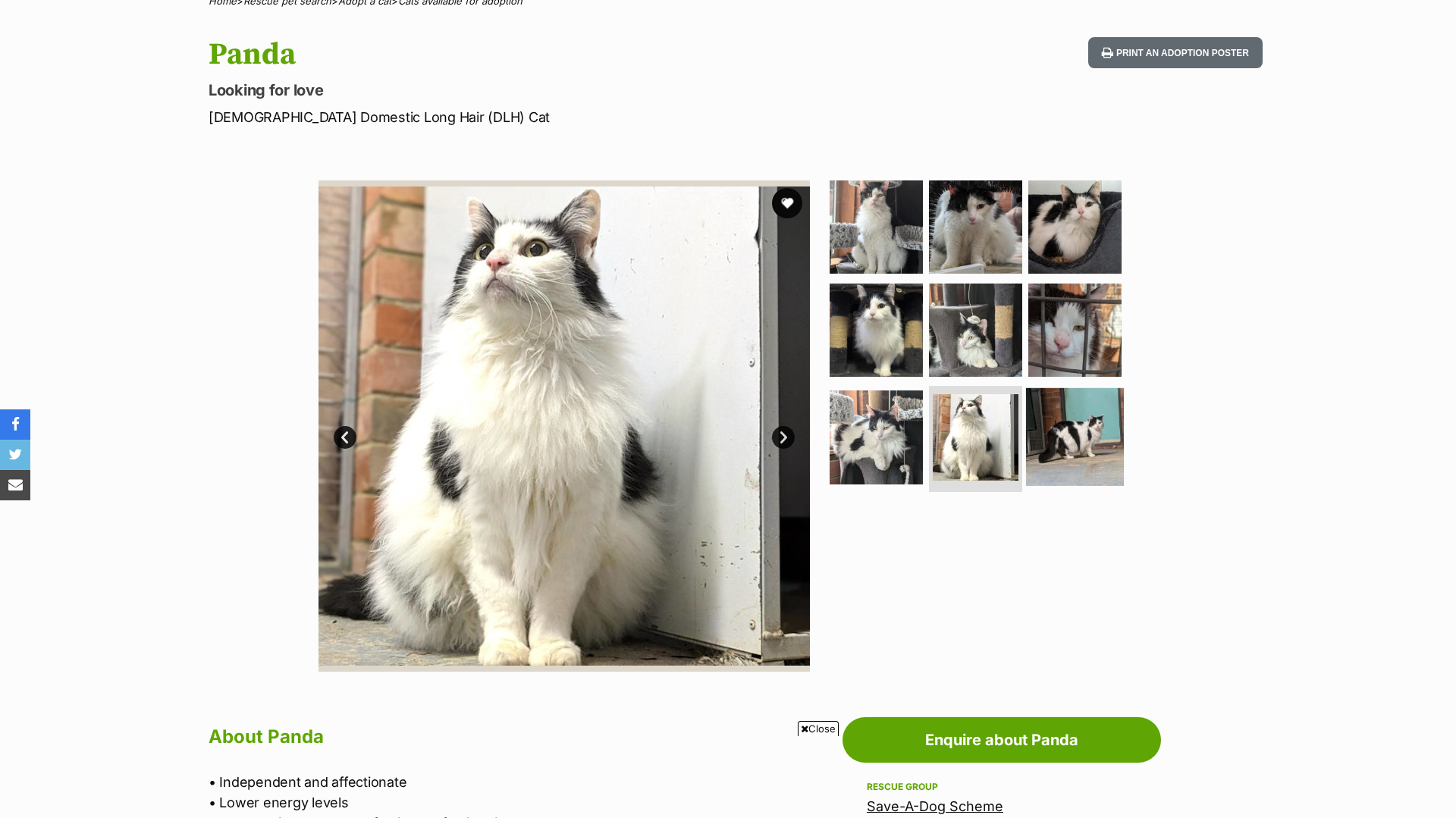
click at [1072, 431] on img at bounding box center [1074, 436] width 97 height 97
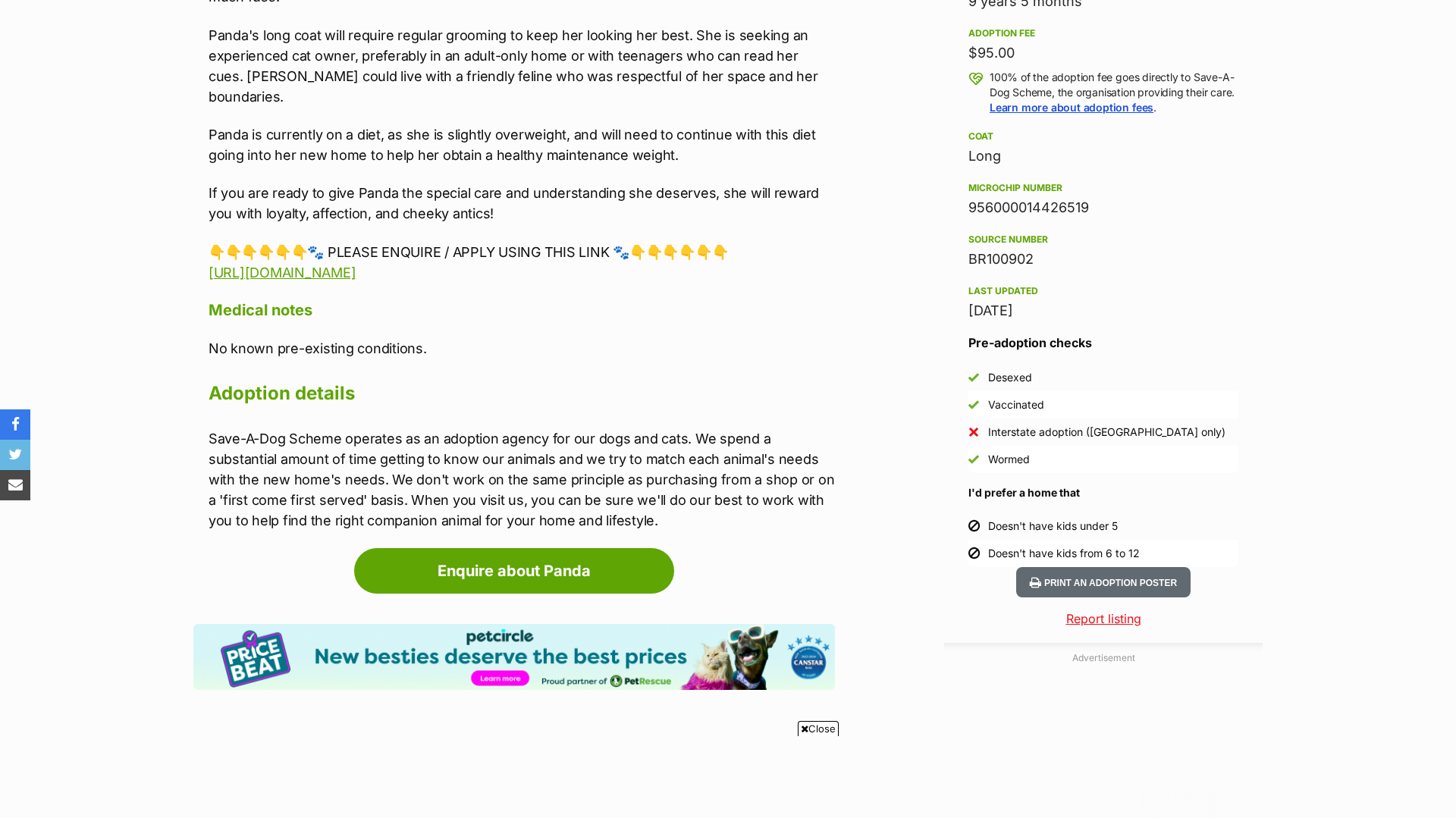
scroll to position [0, 0]
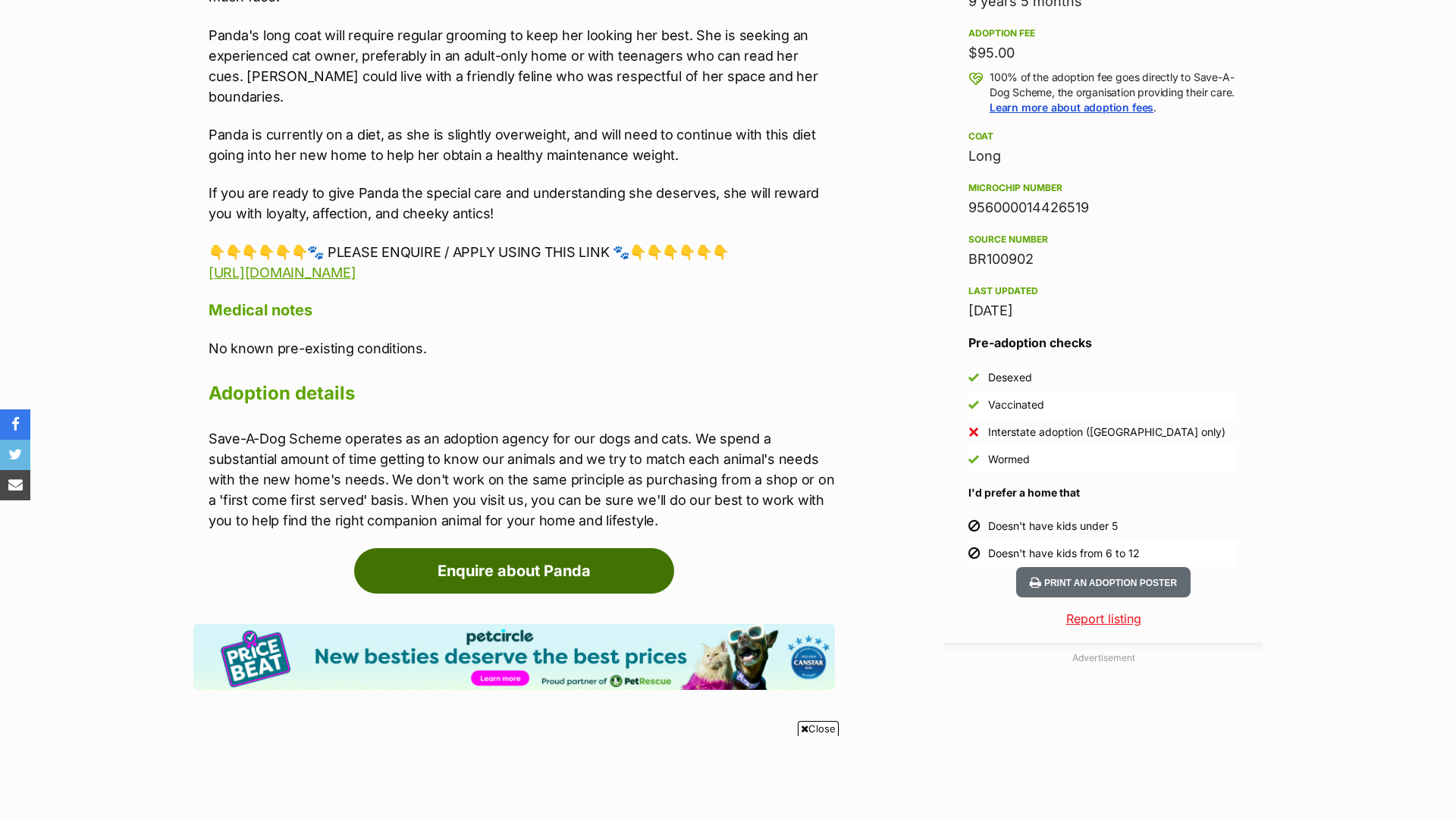
click at [592, 548] on link "Enquire about Panda" at bounding box center [514, 571] width 320 height 45
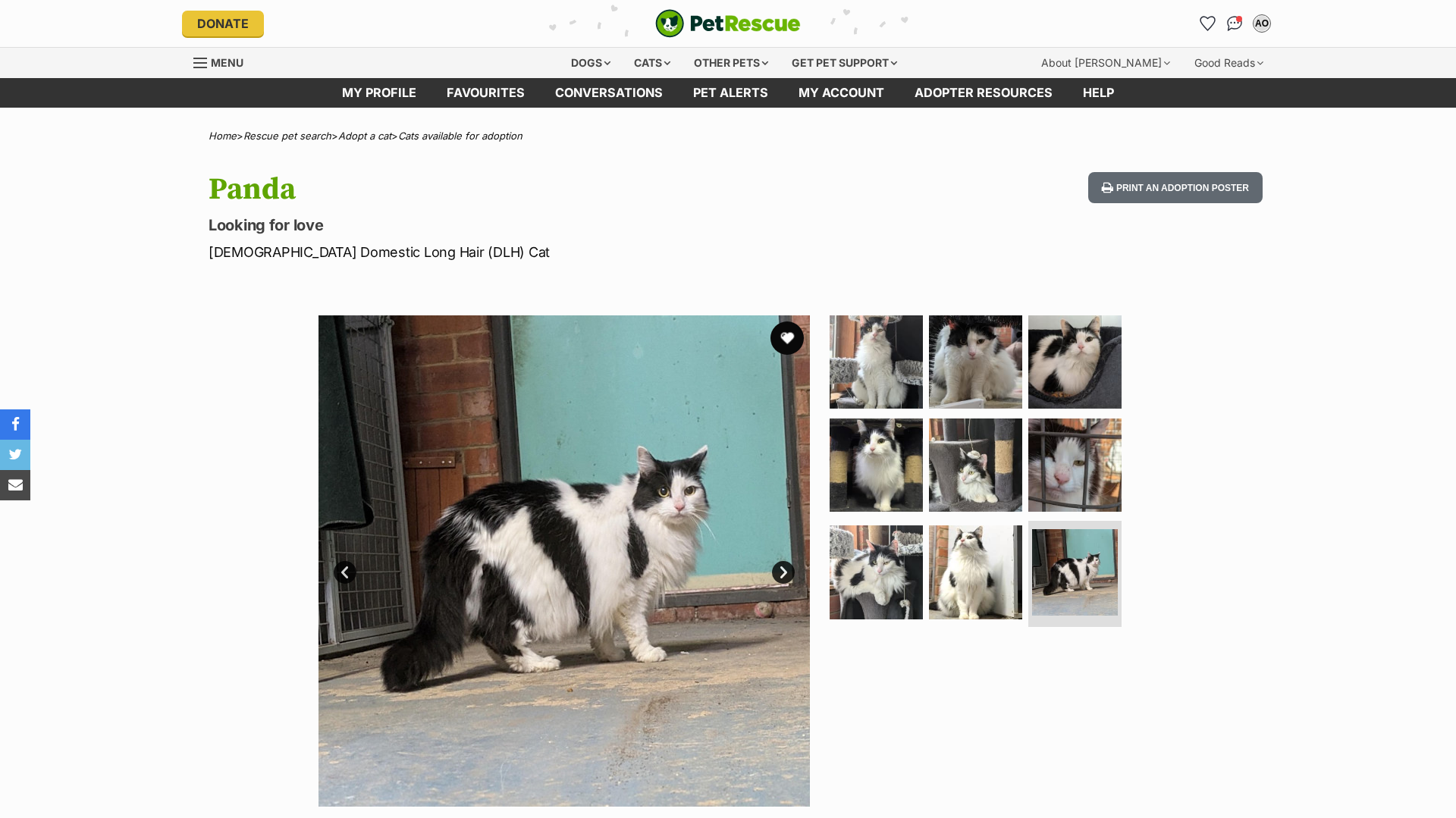
click at [798, 342] on button "favourite" at bounding box center [788, 339] width 33 height 33
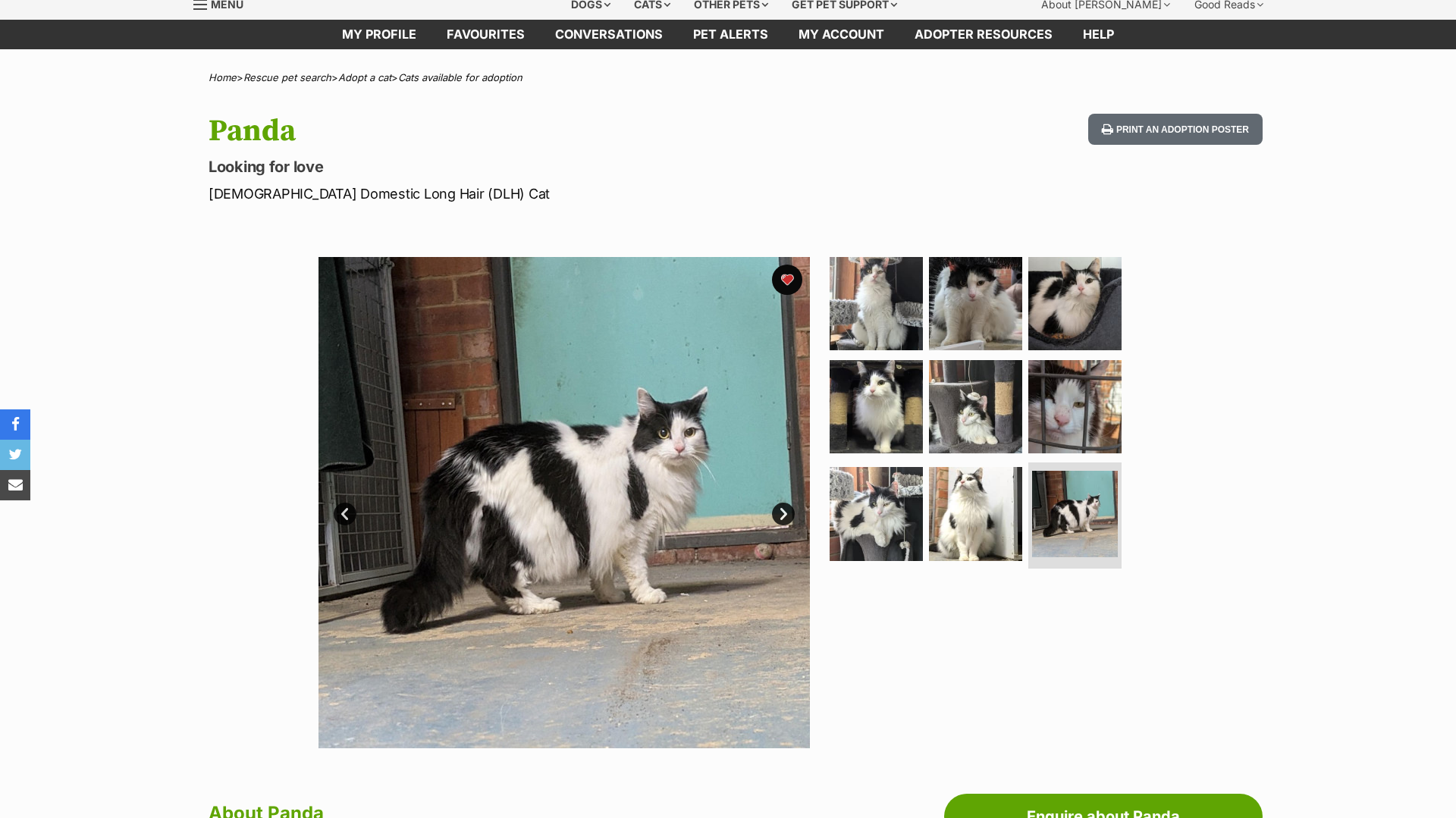
scroll to position [64, 0]
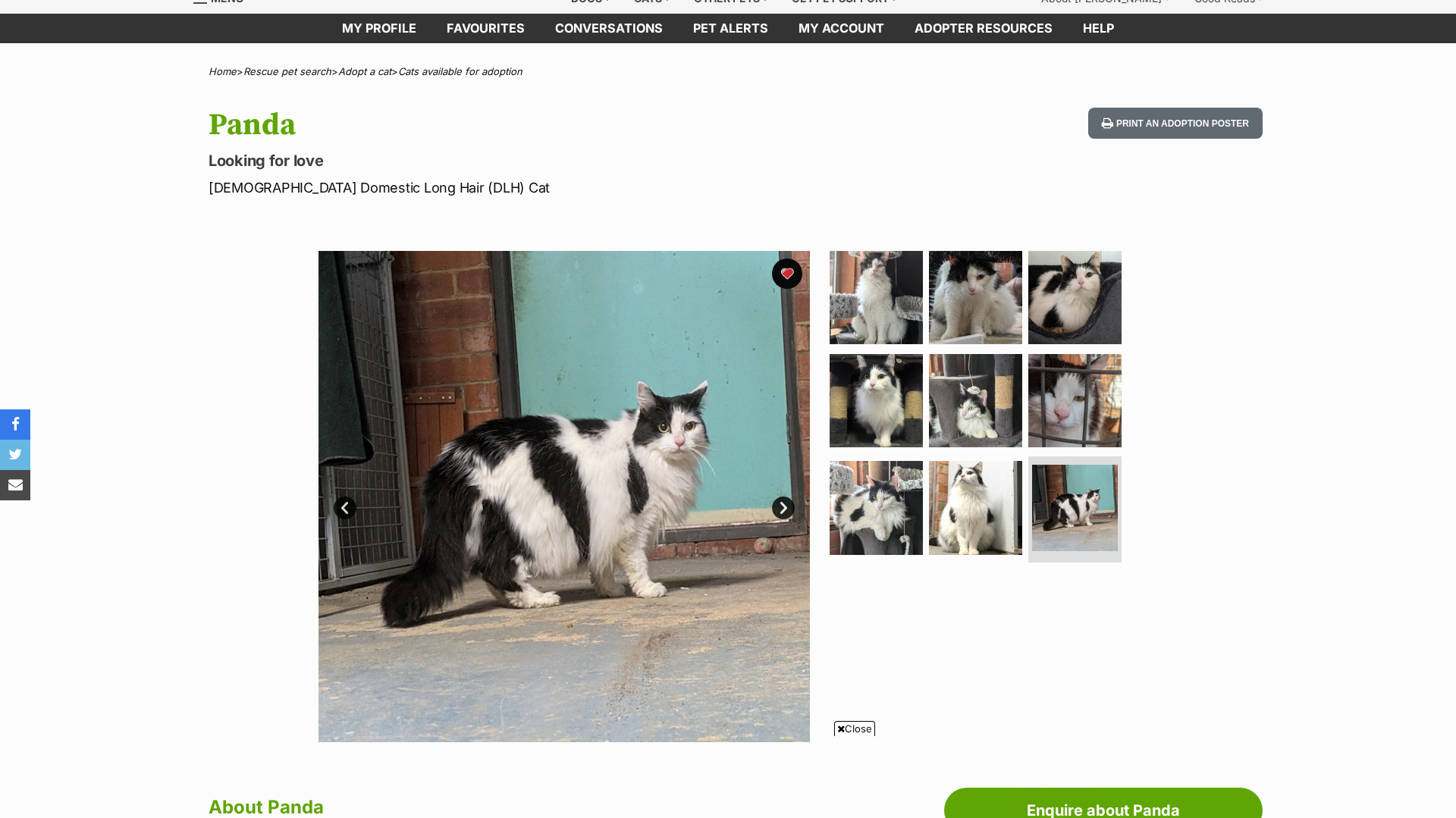
click at [861, 517] on img at bounding box center [876, 507] width 94 height 94
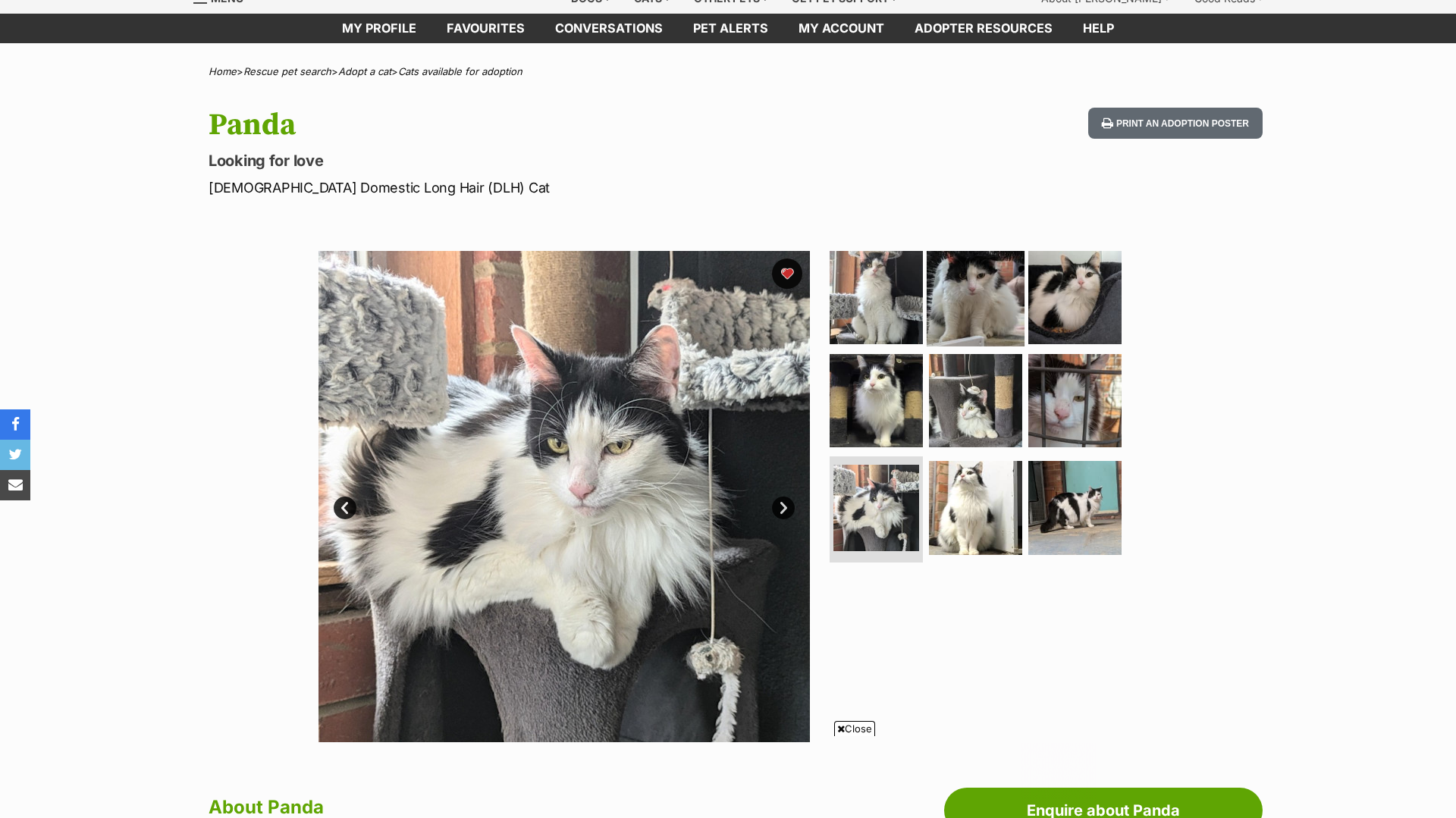
click at [967, 308] on img at bounding box center [975, 297] width 97 height 97
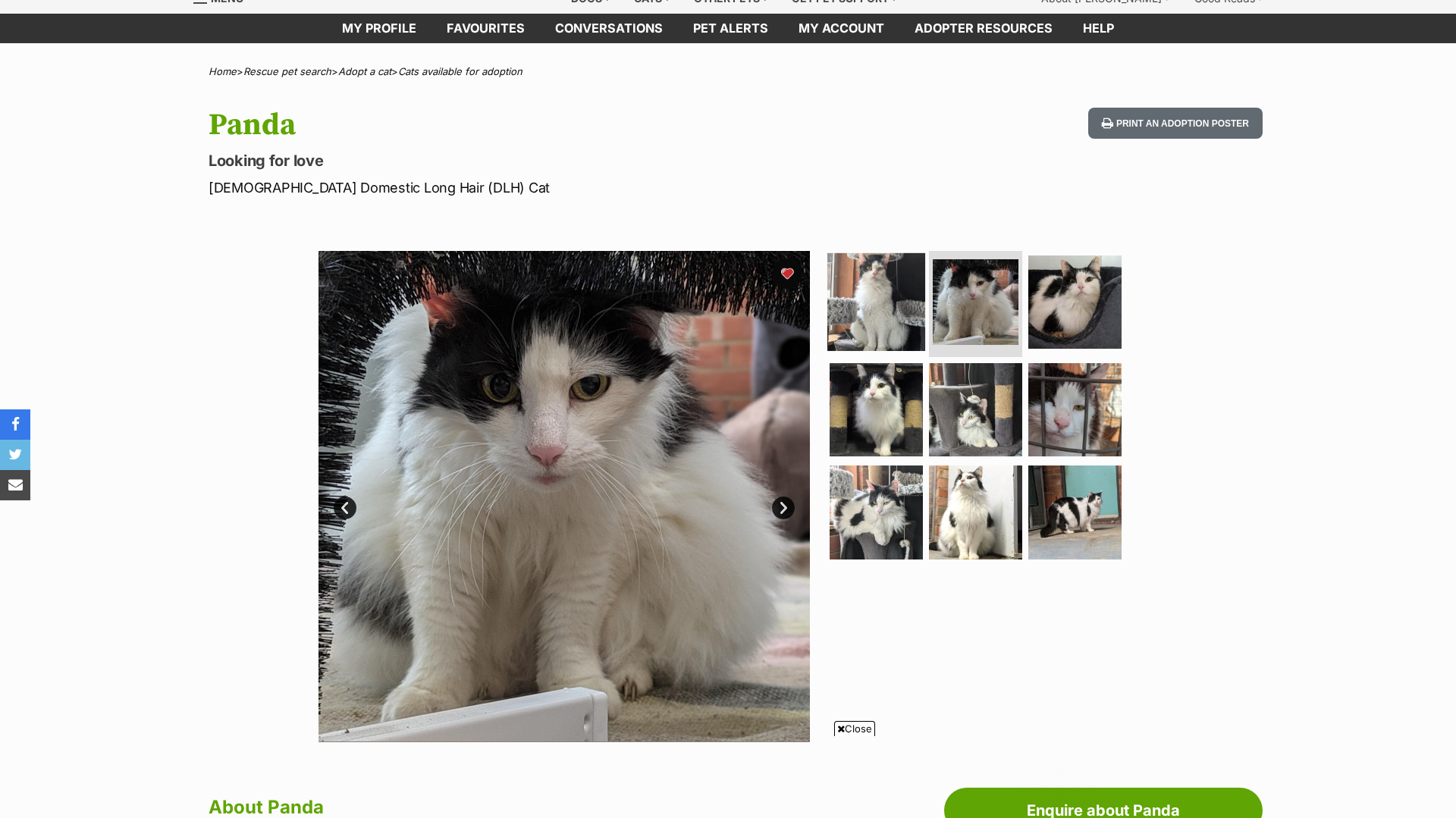
click at [902, 311] on img at bounding box center [875, 301] width 97 height 97
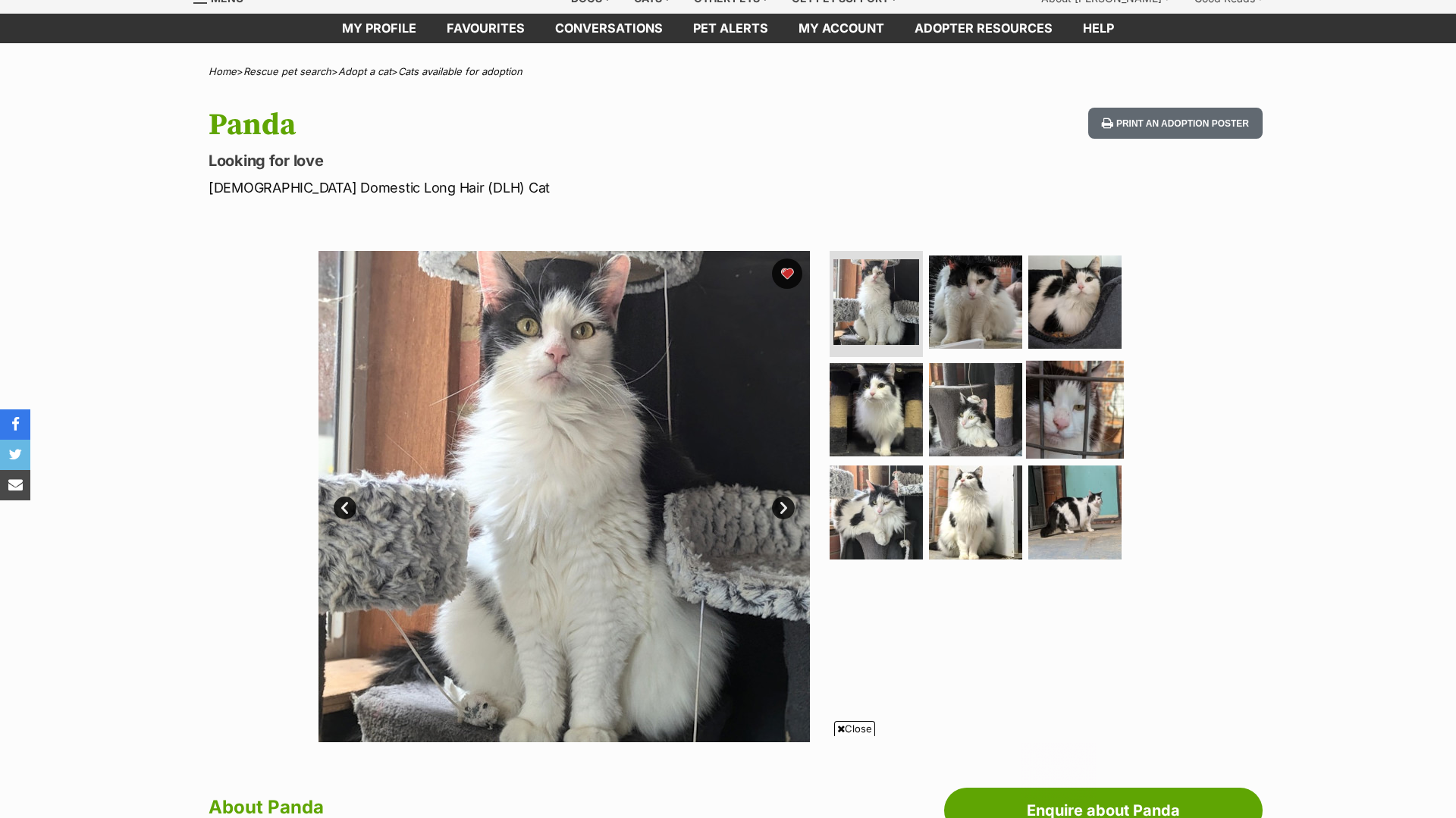
click at [1080, 420] on img at bounding box center [1074, 409] width 97 height 97
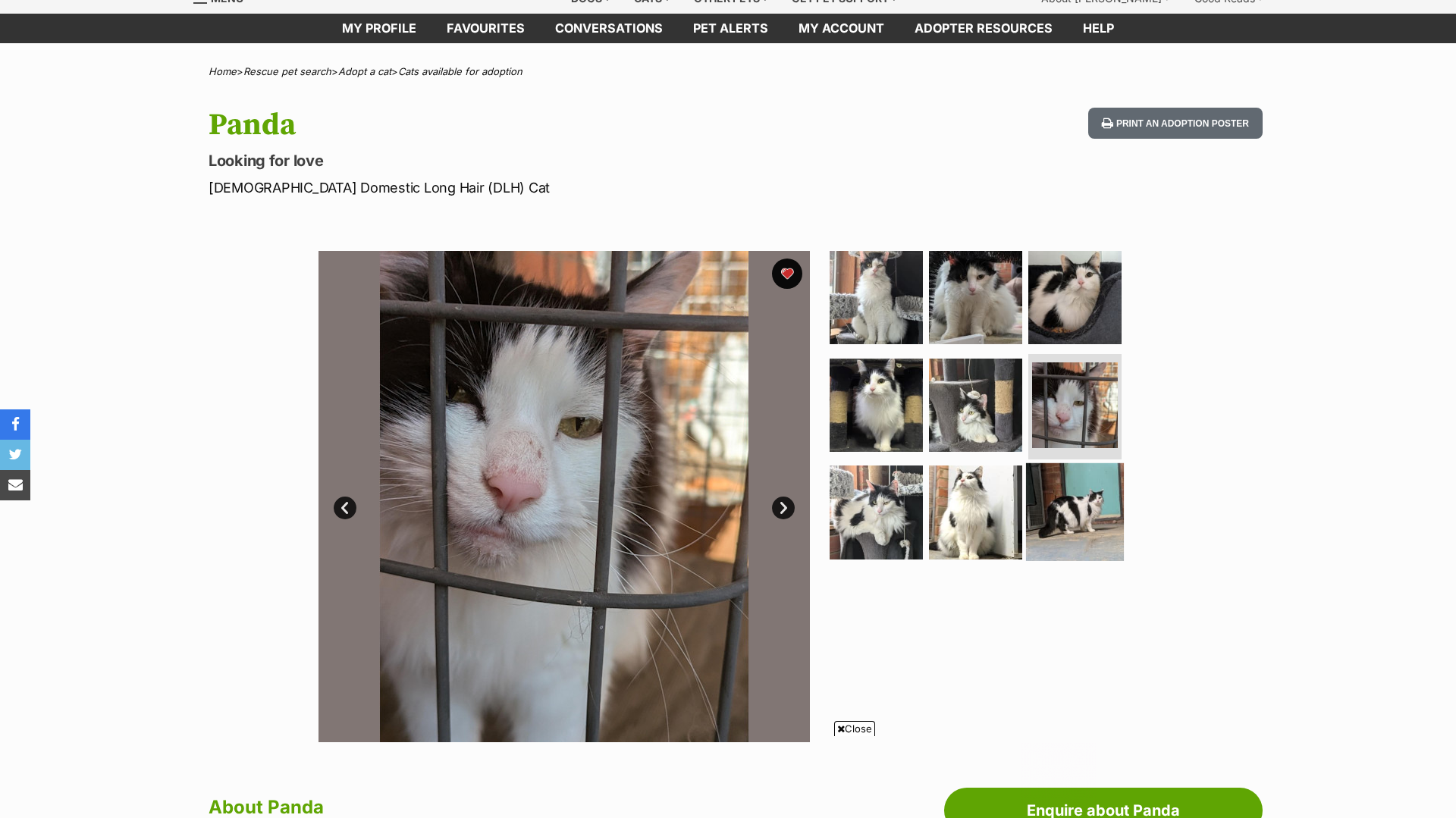
click at [1058, 503] on img at bounding box center [1074, 512] width 97 height 97
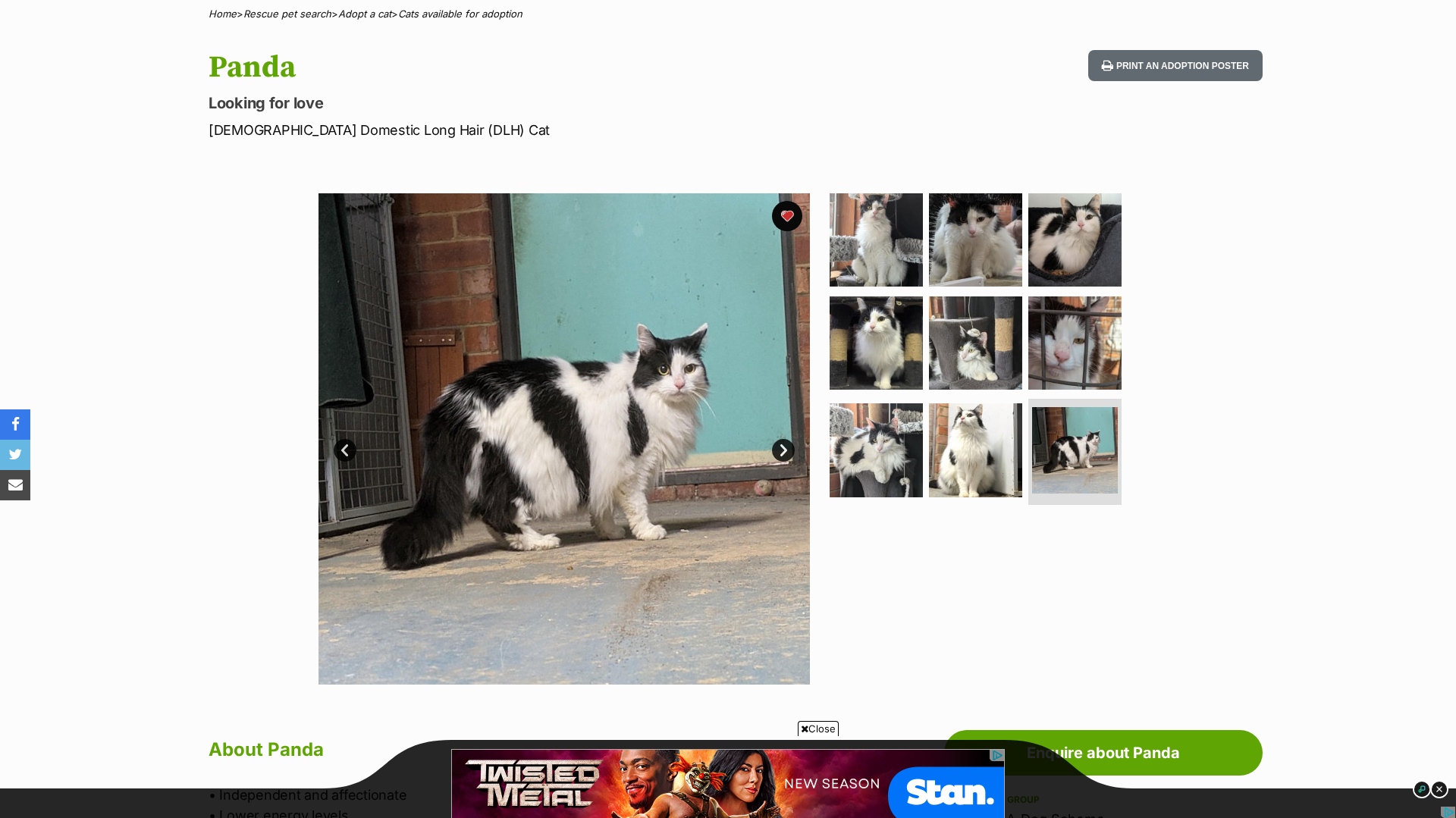
scroll to position [0, 0]
click at [786, 453] on link "Next" at bounding box center [783, 450] width 23 height 23
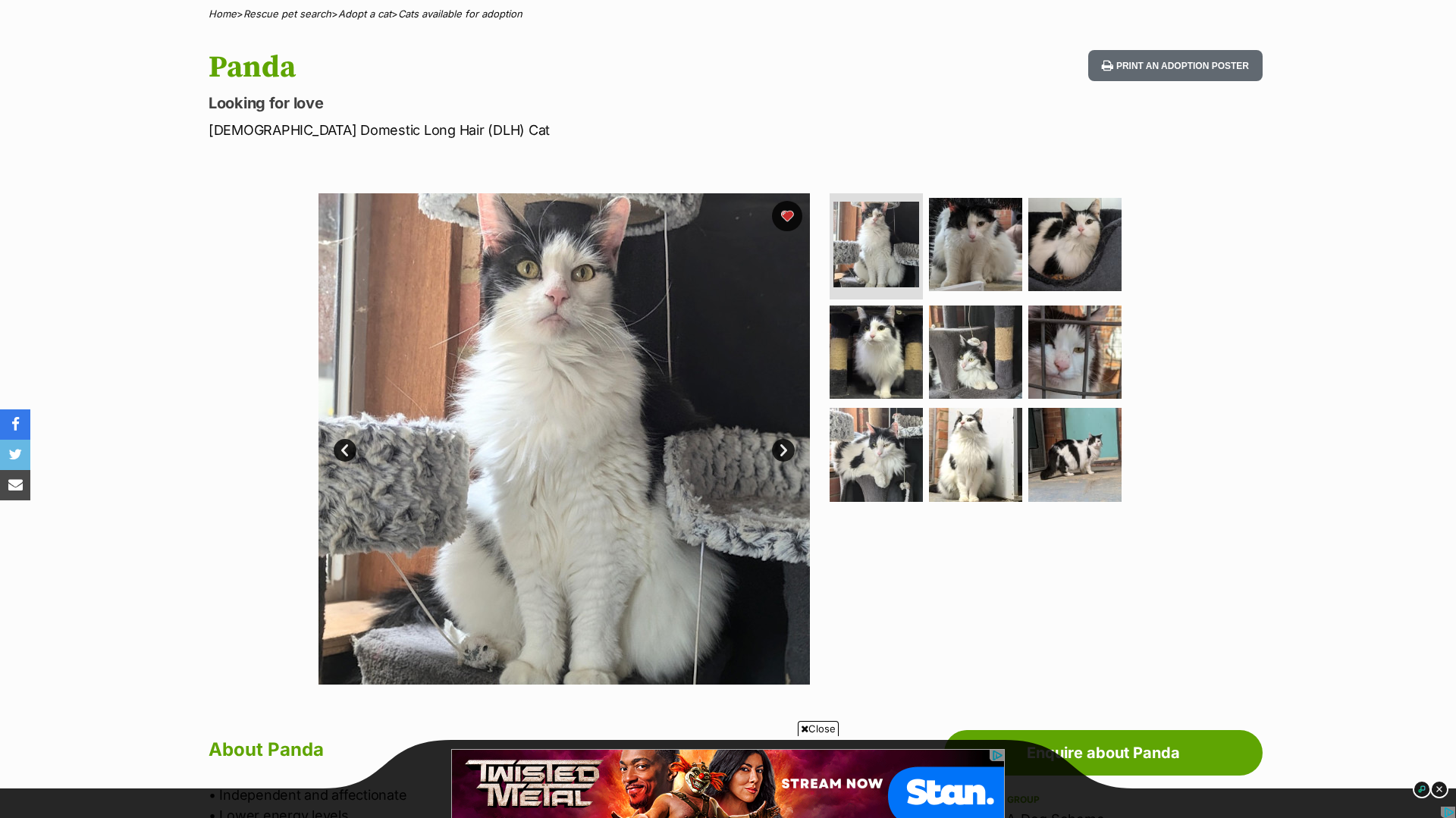
click at [786, 453] on link "Next" at bounding box center [783, 450] width 23 height 23
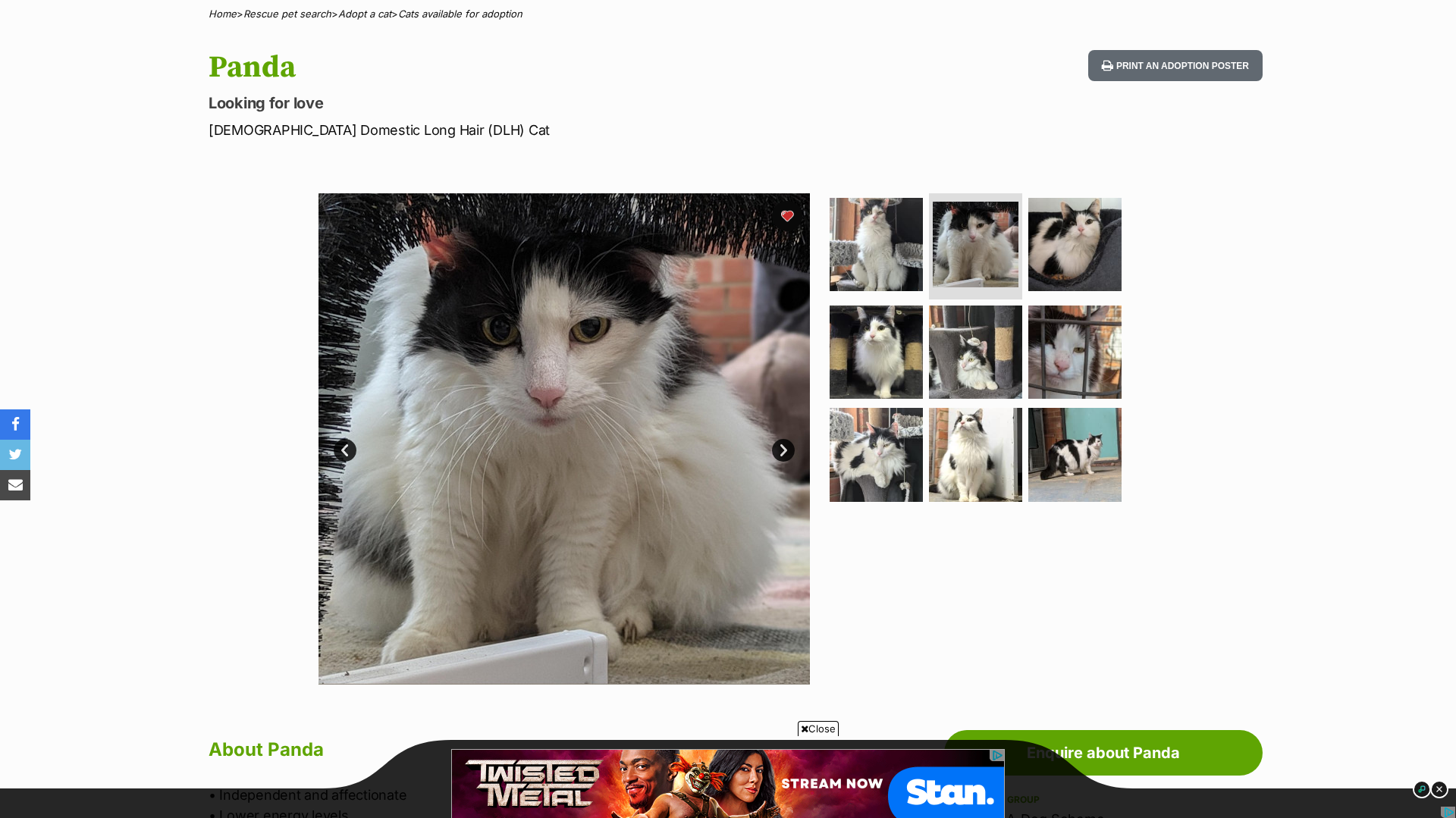
click at [786, 452] on link "Next" at bounding box center [783, 450] width 23 height 23
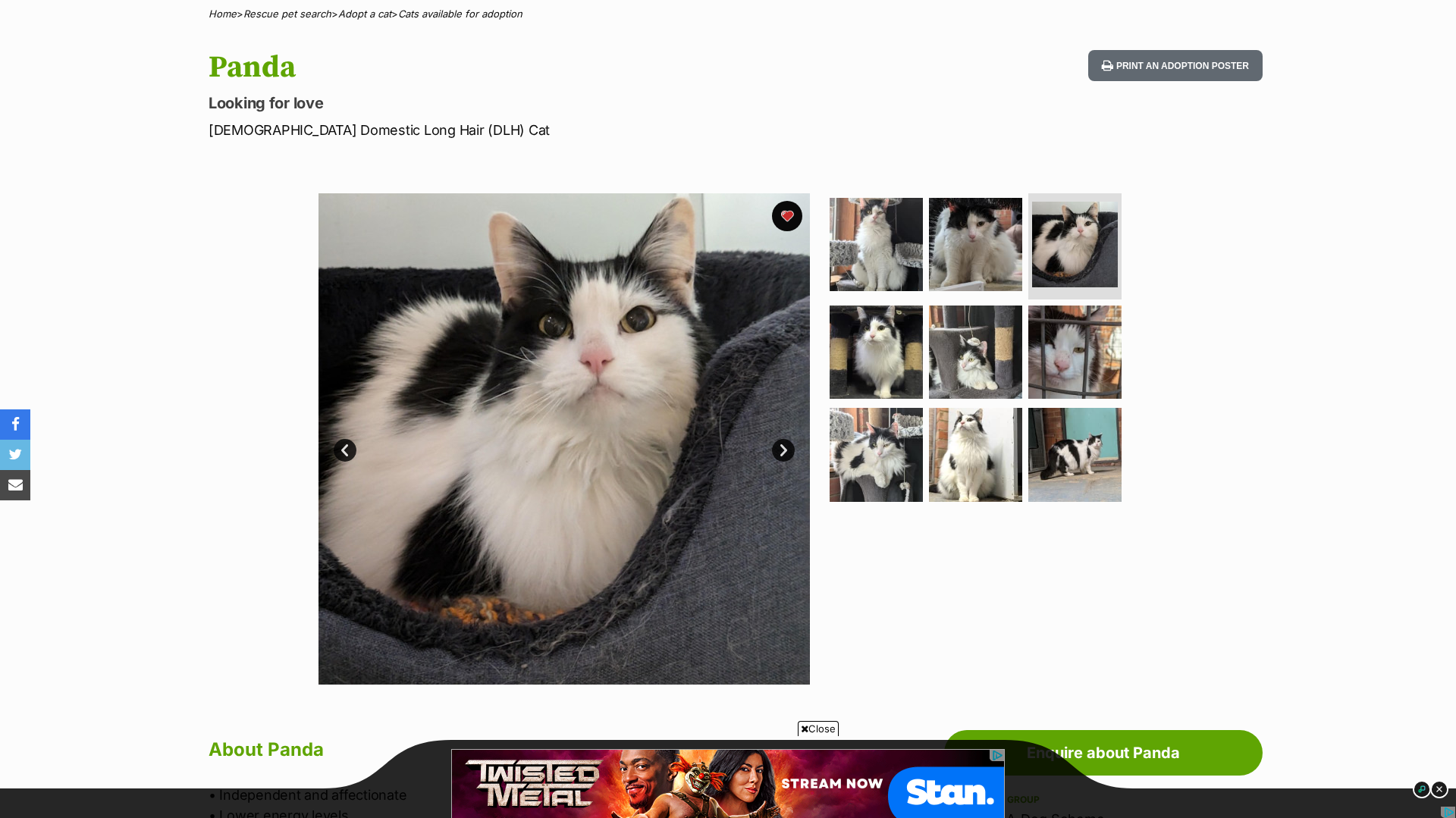
click at [786, 452] on link "Next" at bounding box center [783, 450] width 23 height 23
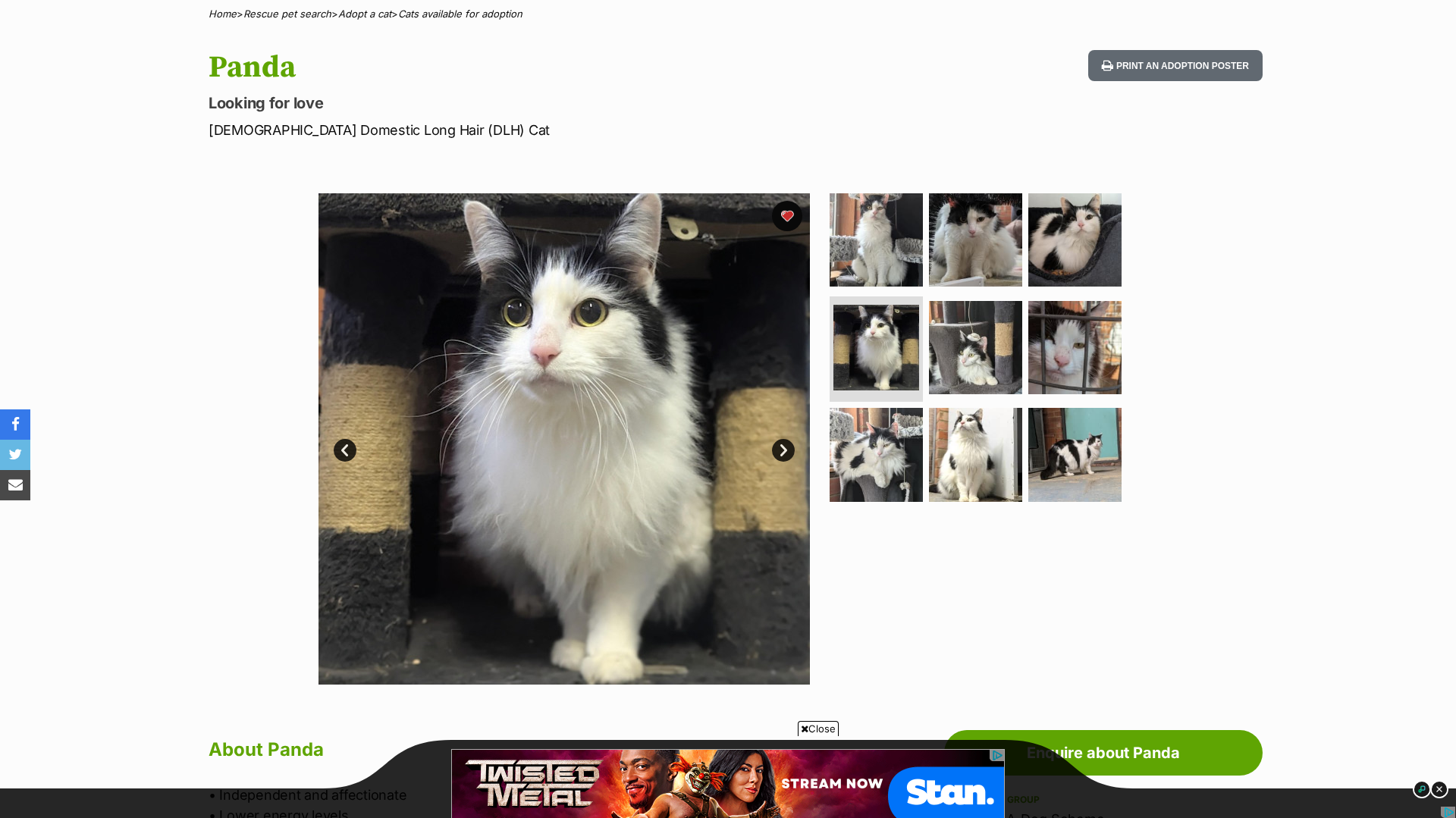
click at [786, 452] on link "Next" at bounding box center [783, 450] width 23 height 23
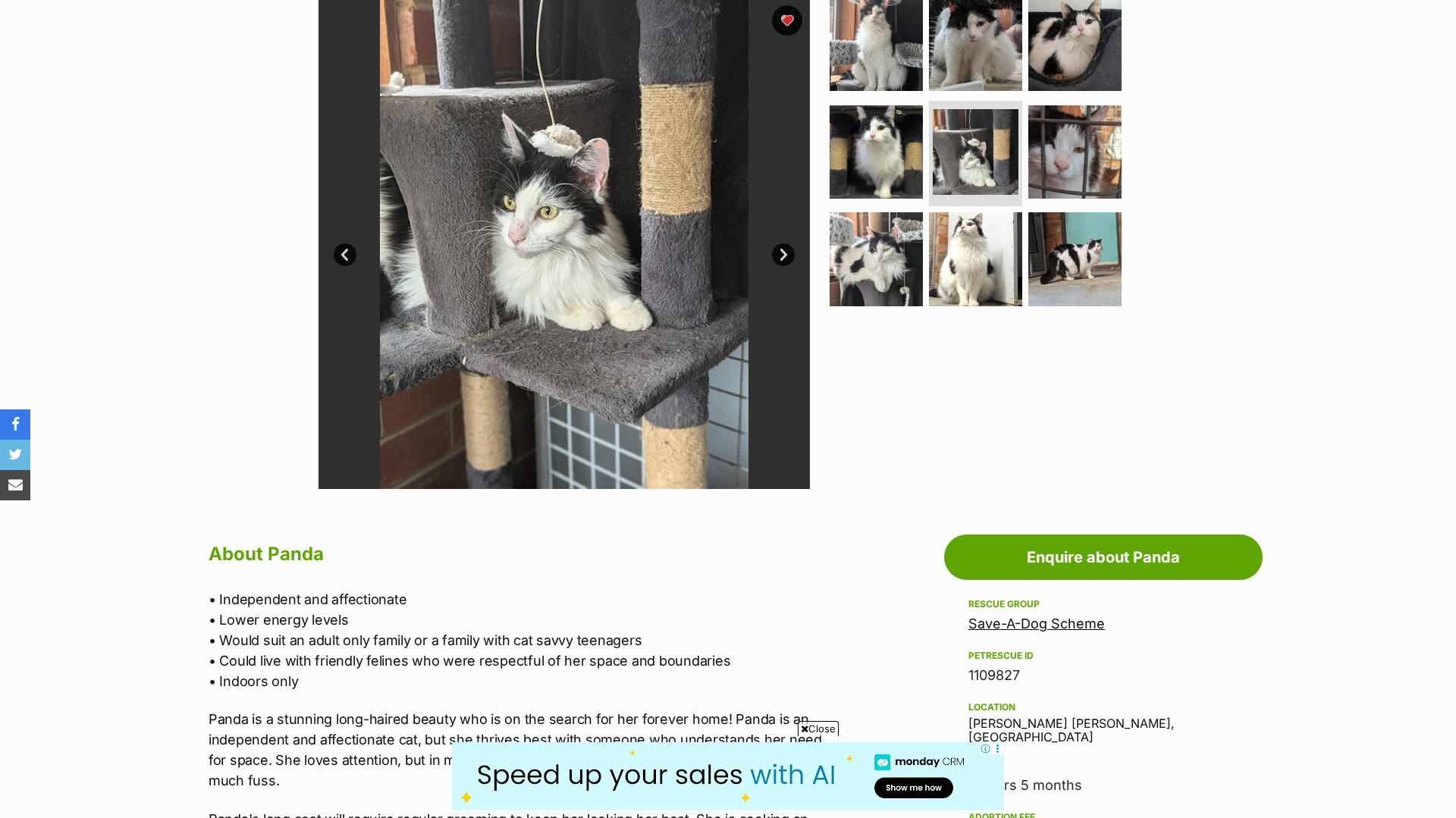
scroll to position [12, 0]
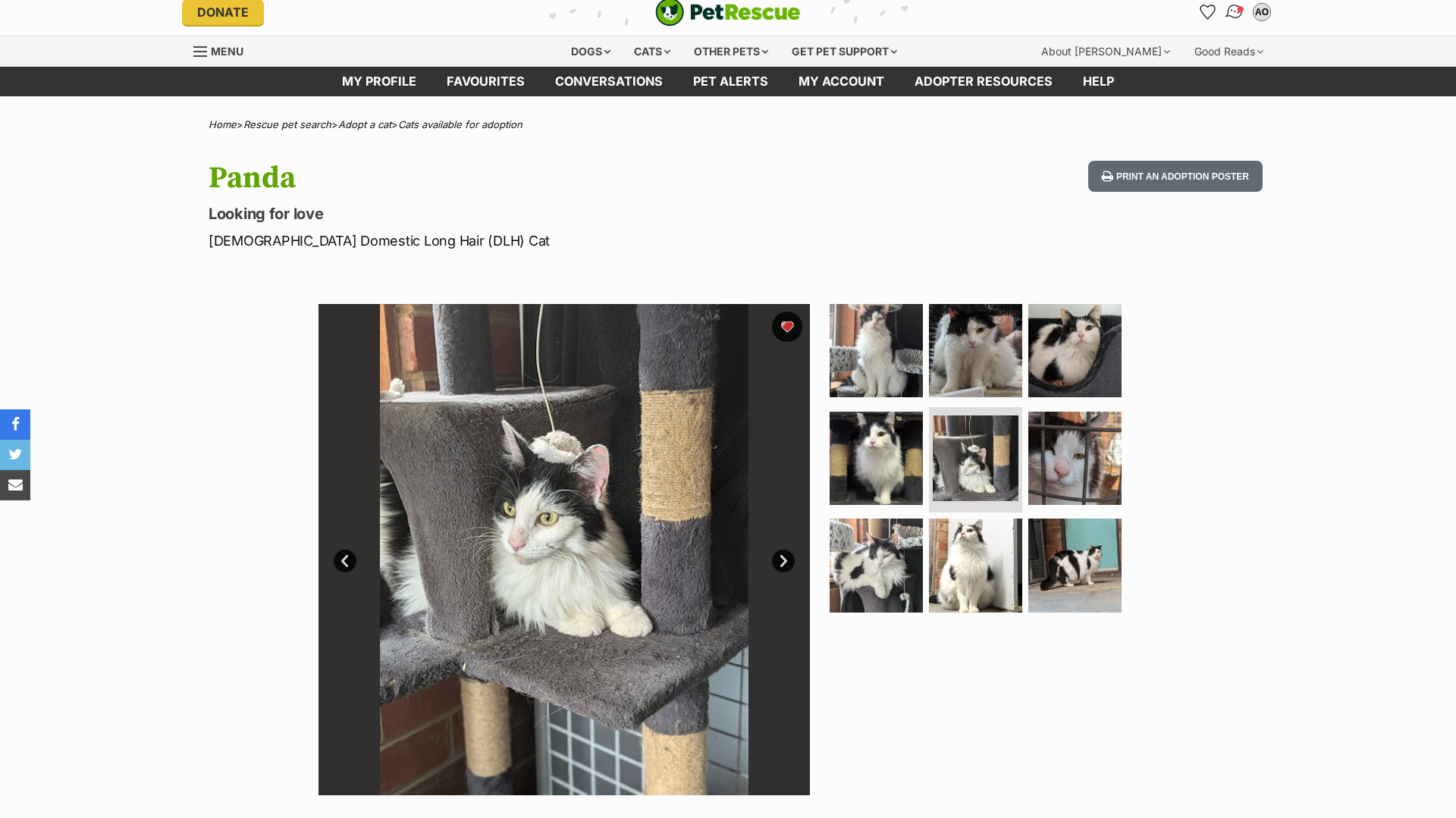
click at [1232, 6] on img "Conversations" at bounding box center [1234, 12] width 21 height 20
click at [1238, 7] on span "Conversations" at bounding box center [1240, 9] width 8 height 8
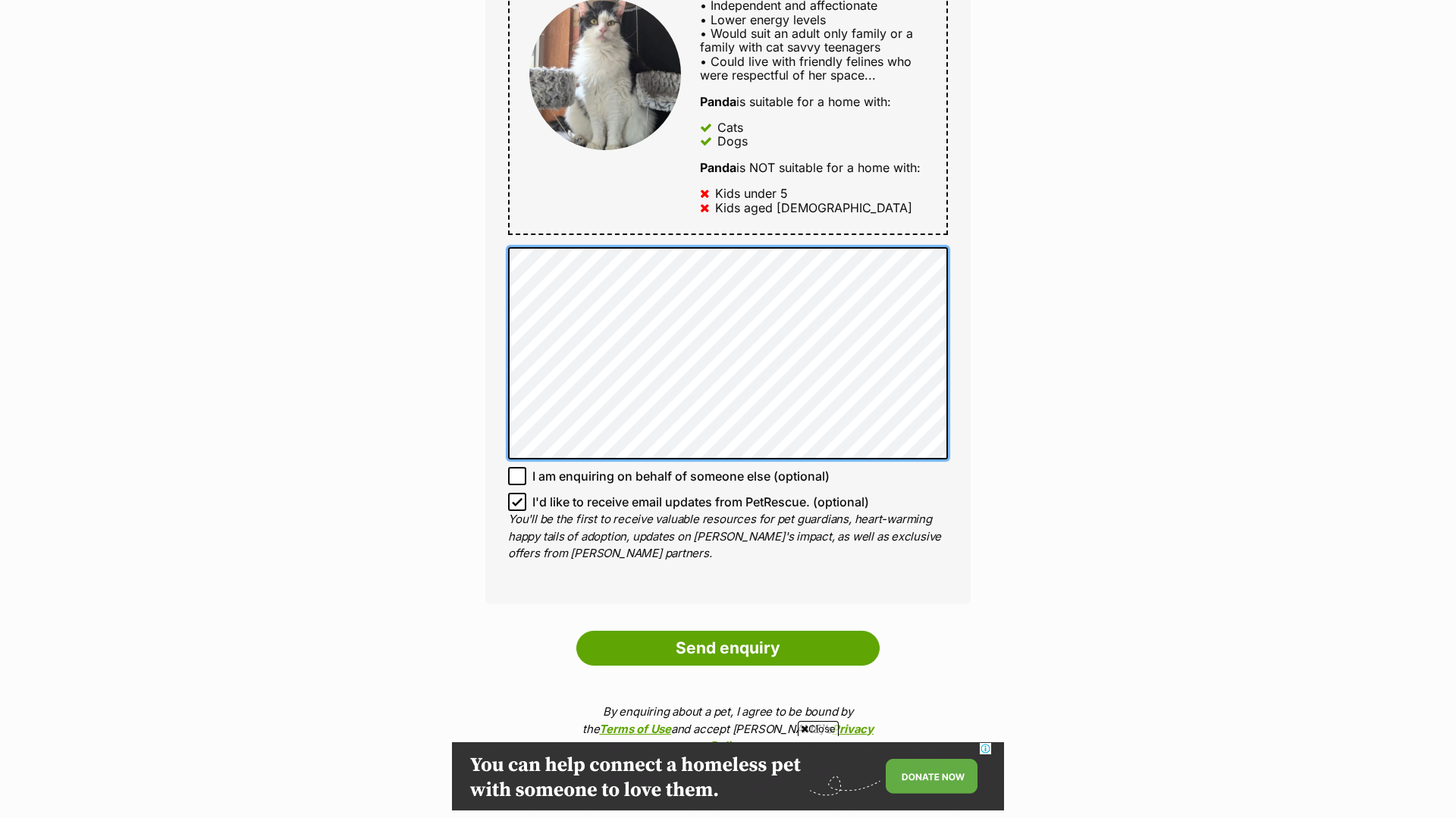
scroll to position [848, 0]
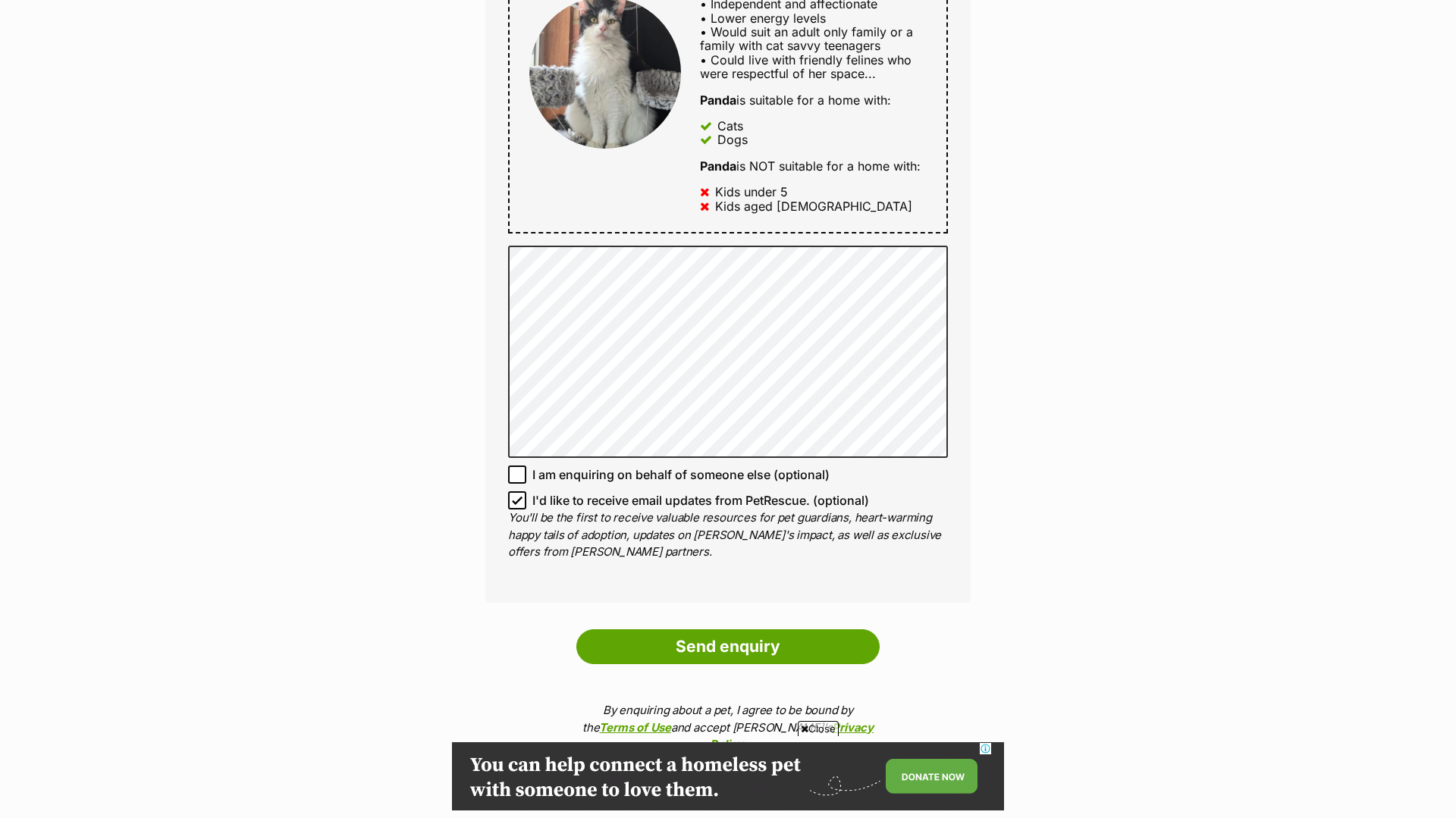
click at [519, 502] on icon at bounding box center [517, 500] width 11 height 11
click at [519, 502] on input "I'd like to receive email updates from PetRescue. (optional)" at bounding box center [517, 500] width 18 height 18
checkbox input "false"
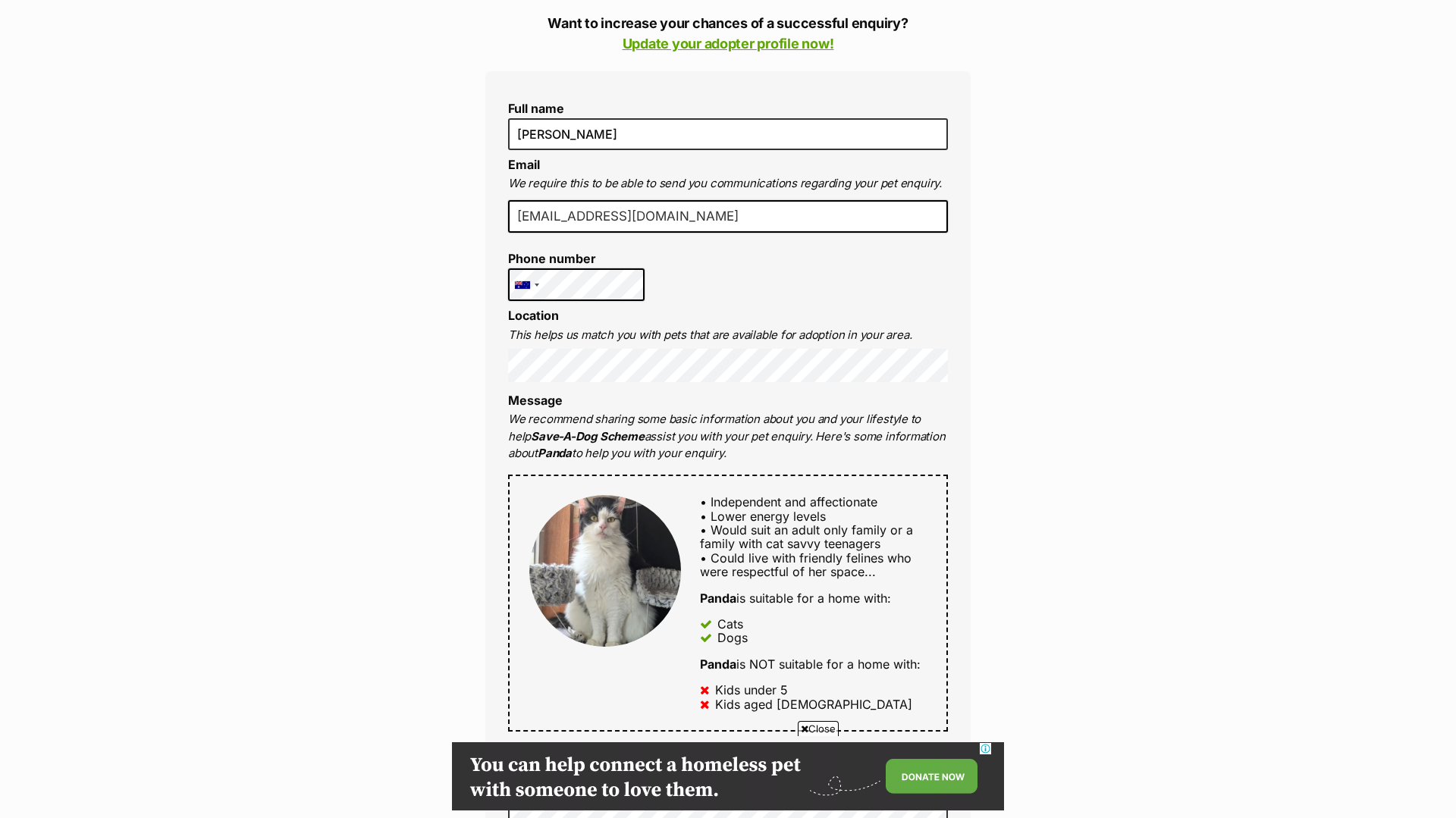
scroll to position [332, 0]
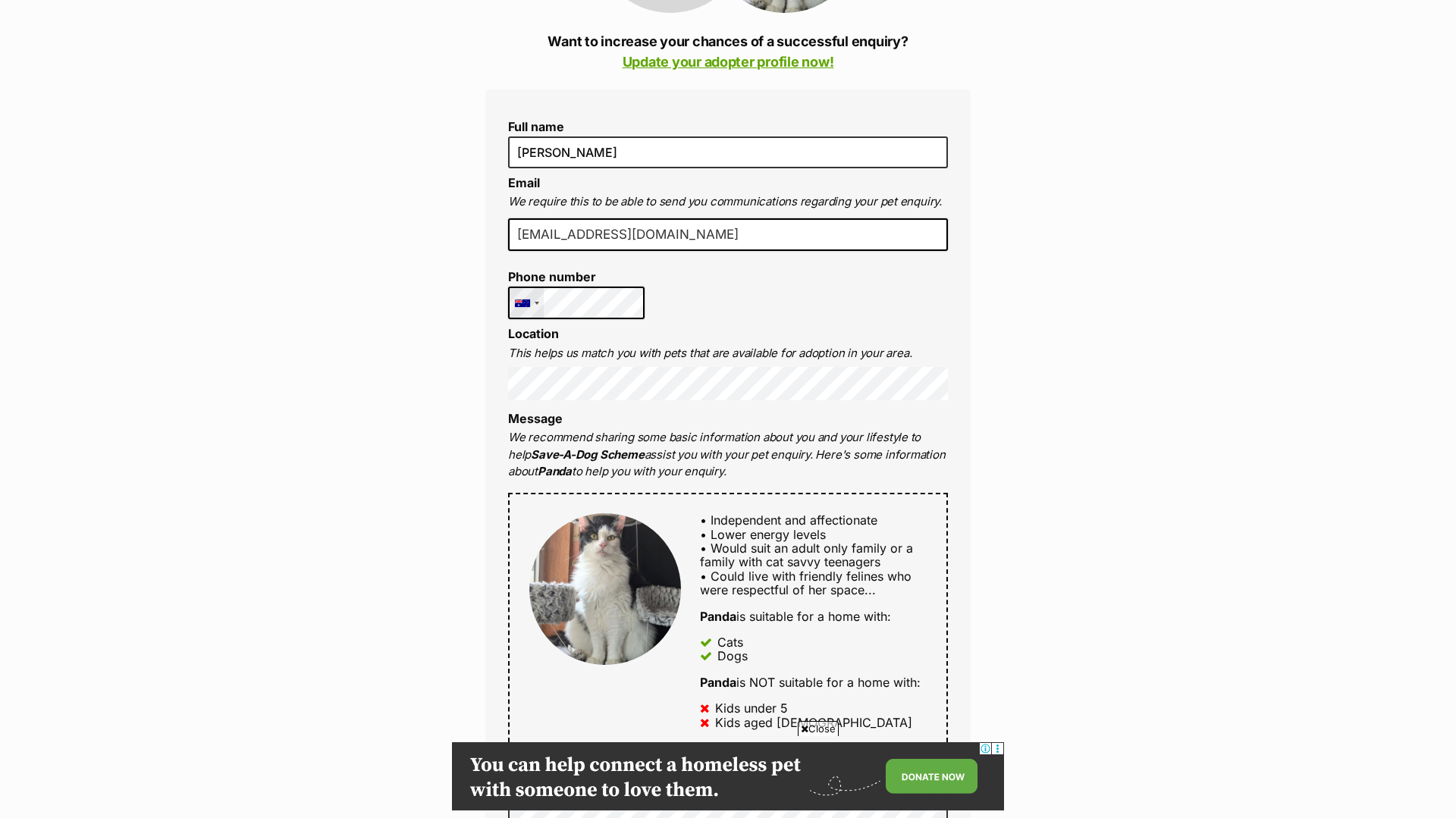
click at [535, 302] on div "United States +1 United Kingdom +44 Afghanistan (‫افغانستان‬‎) +93 Albania (Shq…" at bounding box center [576, 303] width 137 height 33
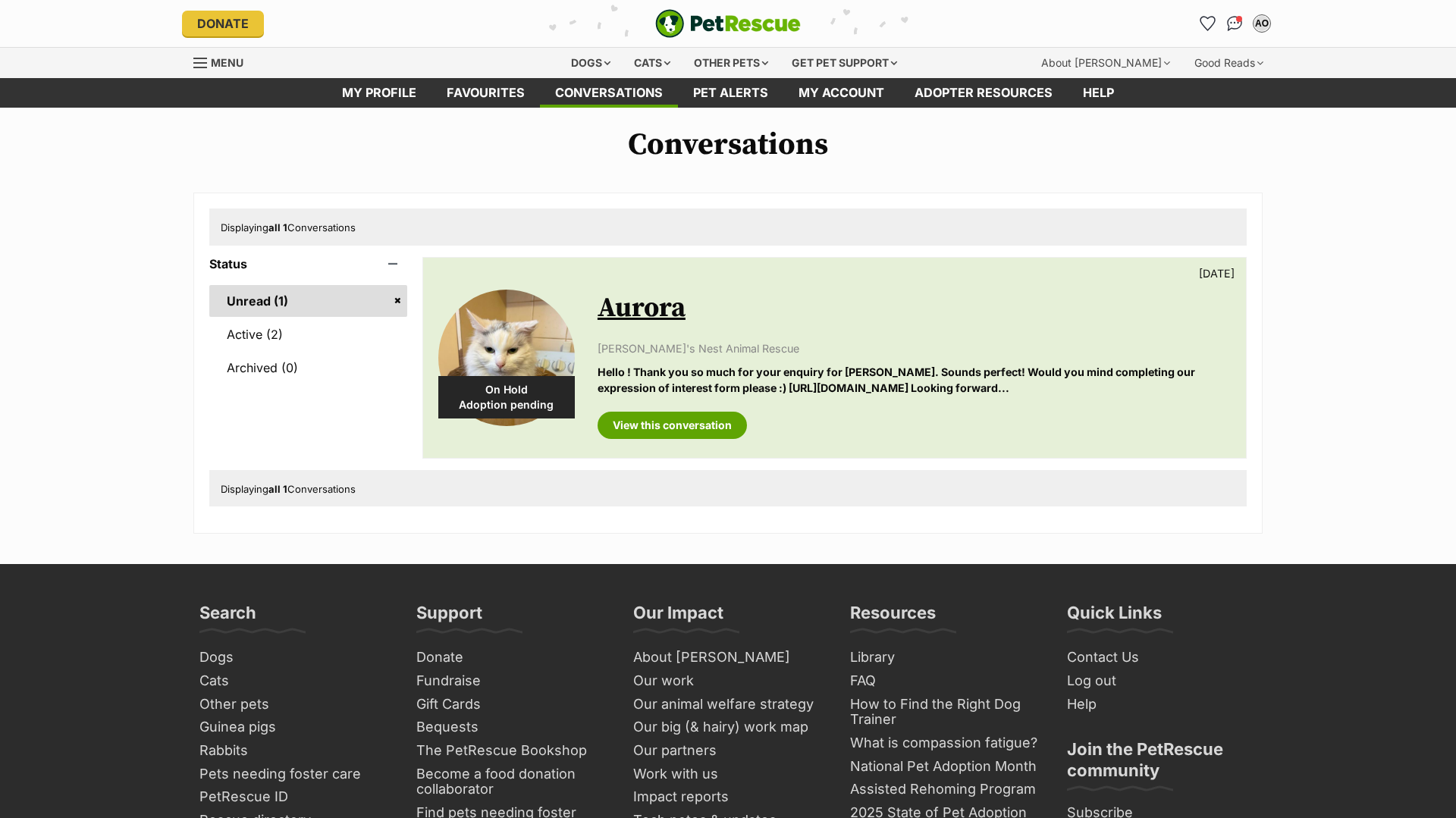
click at [653, 309] on link "Aurora" at bounding box center [641, 308] width 88 height 34
